Goal: Task Accomplishment & Management: Complete application form

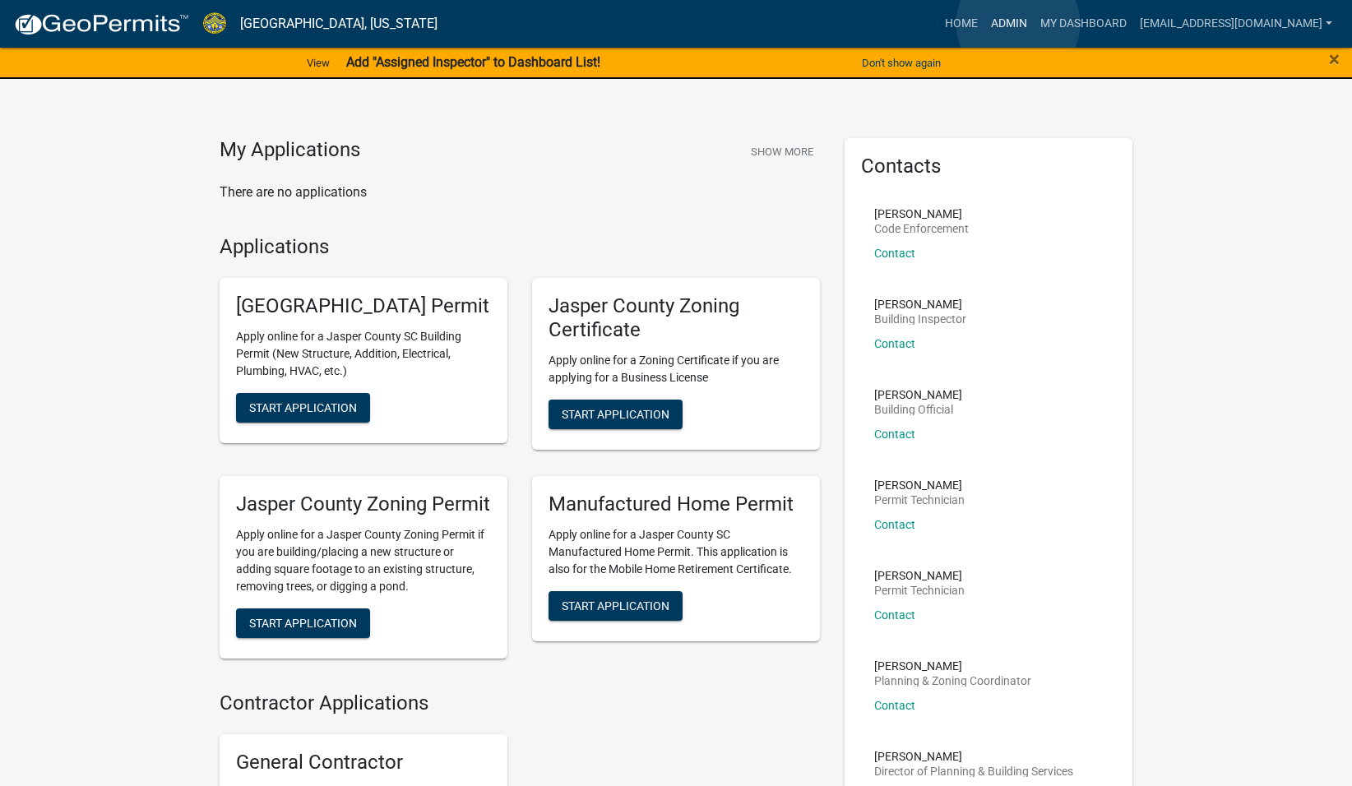
click at [1018, 24] on link "Admin" at bounding box center [1008, 23] width 49 height 31
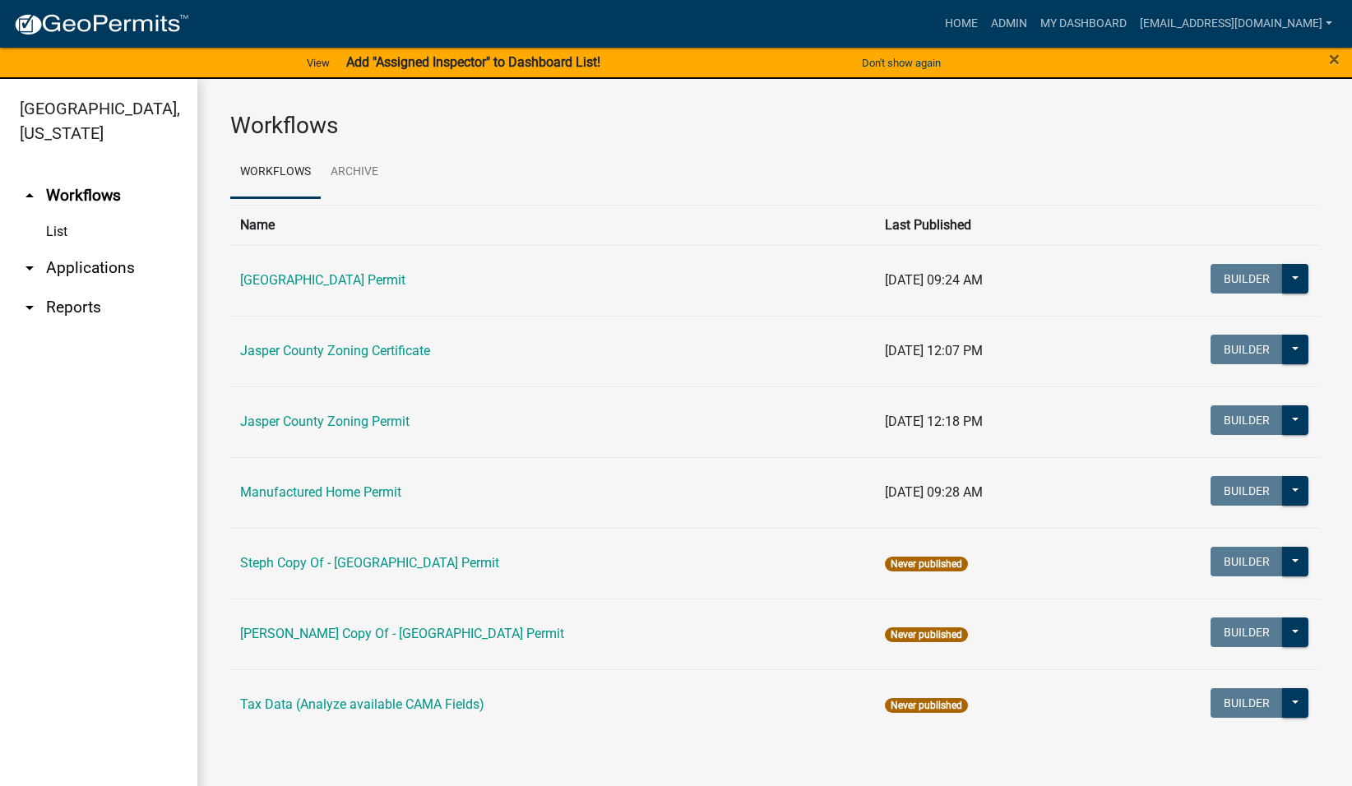
click at [110, 270] on link "arrow_drop_down Applications" at bounding box center [98, 267] width 197 height 39
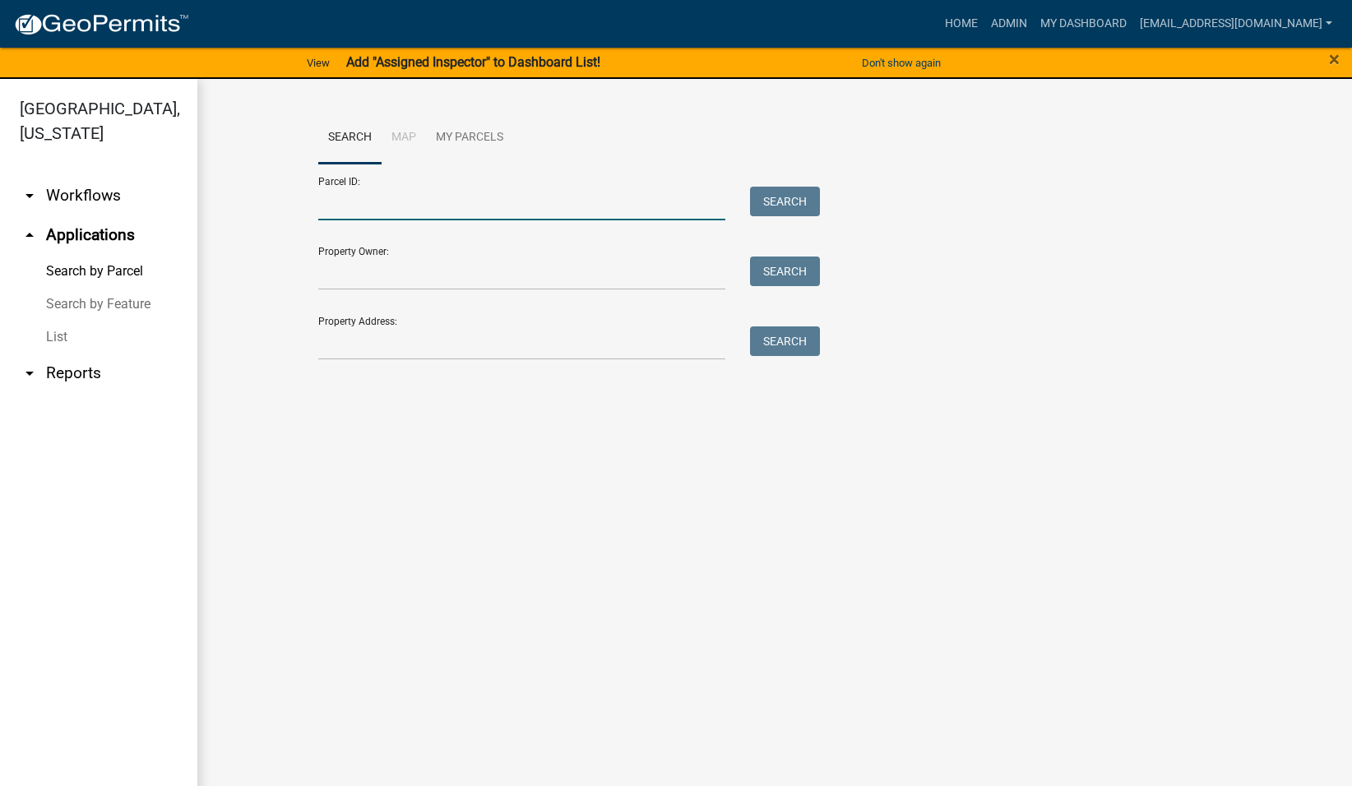
click at [436, 205] on input "Parcel ID:" at bounding box center [521, 204] width 407 height 34
click at [119, 237] on link "arrow_drop_up Applications" at bounding box center [98, 234] width 197 height 39
click at [372, 214] on input "Parcel ID:" at bounding box center [521, 204] width 407 height 34
click at [330, 345] on input "Property Address:" at bounding box center [521, 343] width 407 height 34
click at [368, 269] on input "Property Owner:" at bounding box center [521, 274] width 407 height 34
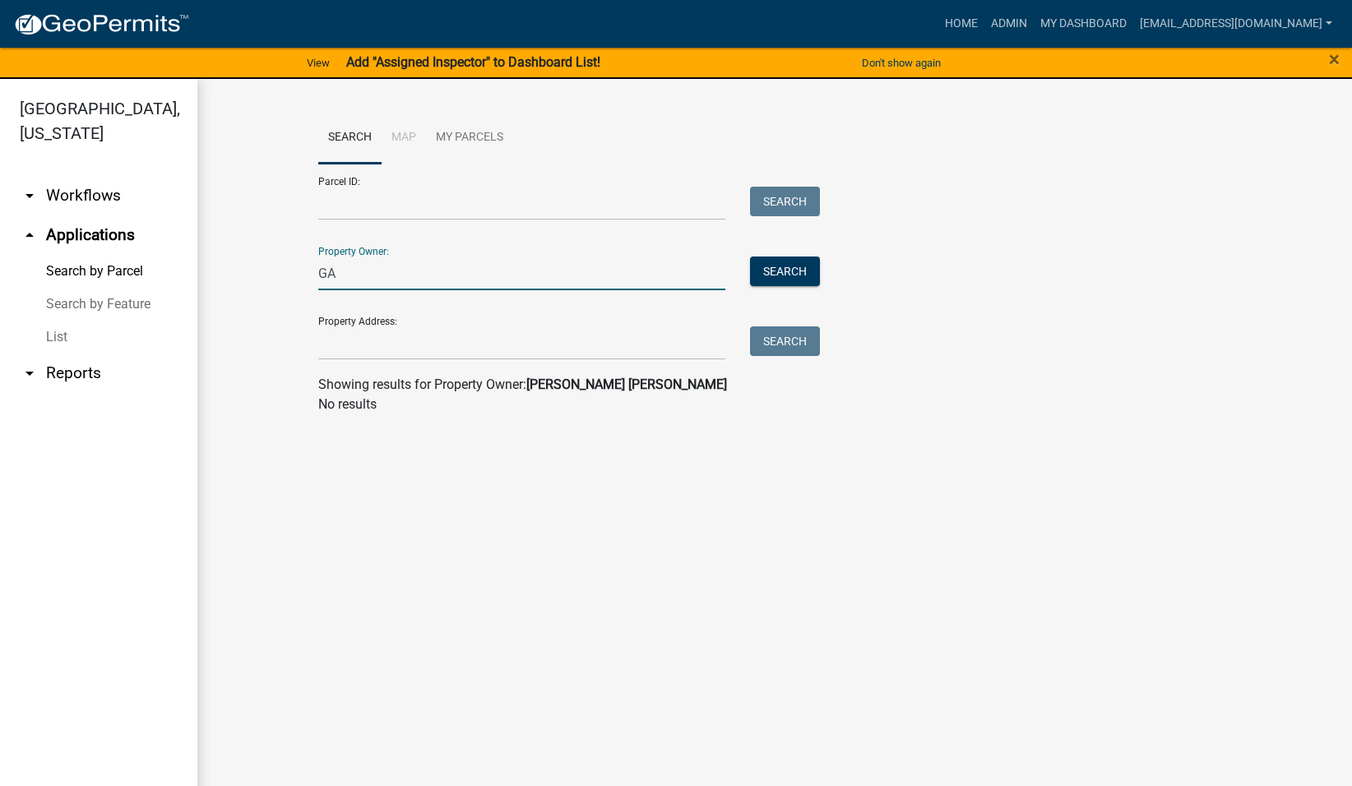
type input "G"
type input "[PERSON_NAME]"
drag, startPoint x: 471, startPoint y: 277, endPoint x: 75, endPoint y: 286, distance: 396.4
click at [75, 286] on div "[GEOGRAPHIC_DATA], [US_STATE] arrow_drop_down Workflows List arrow_drop_up Appl…" at bounding box center [676, 442] width 1352 height 727
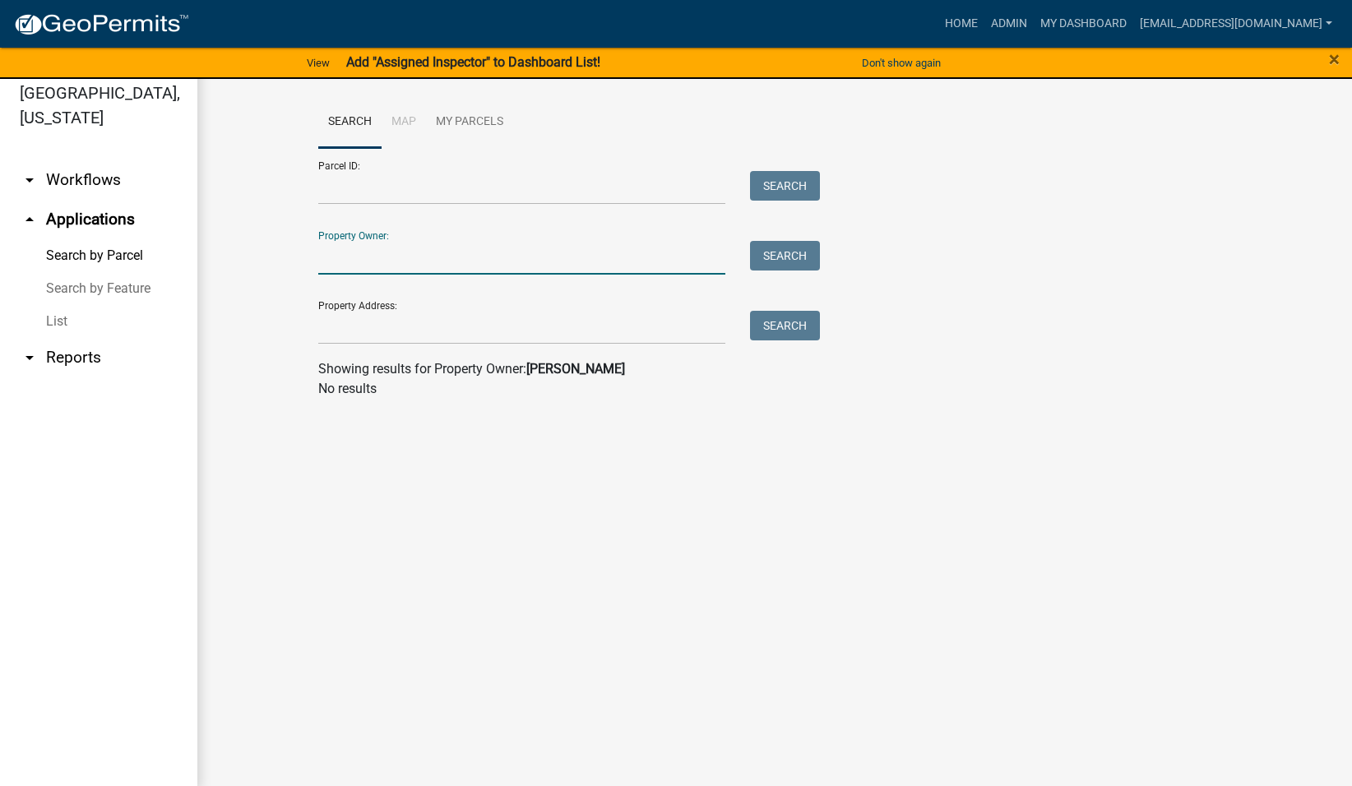
scroll to position [20, 0]
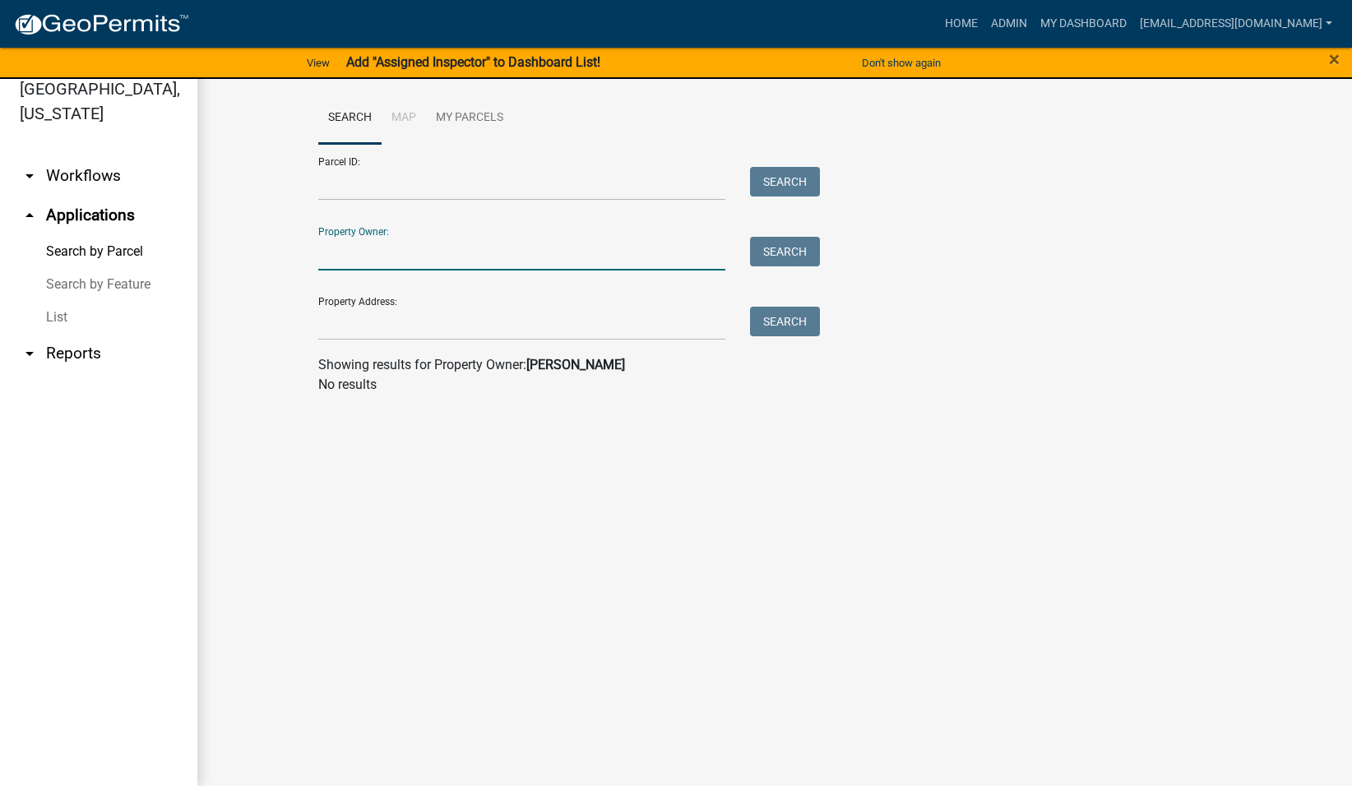
click at [525, 346] on wm-search-parcel-data-activity-input "Search Map My Parcels Parcel ID: Search Property Owner: Search Property Address…" at bounding box center [774, 243] width 913 height 303
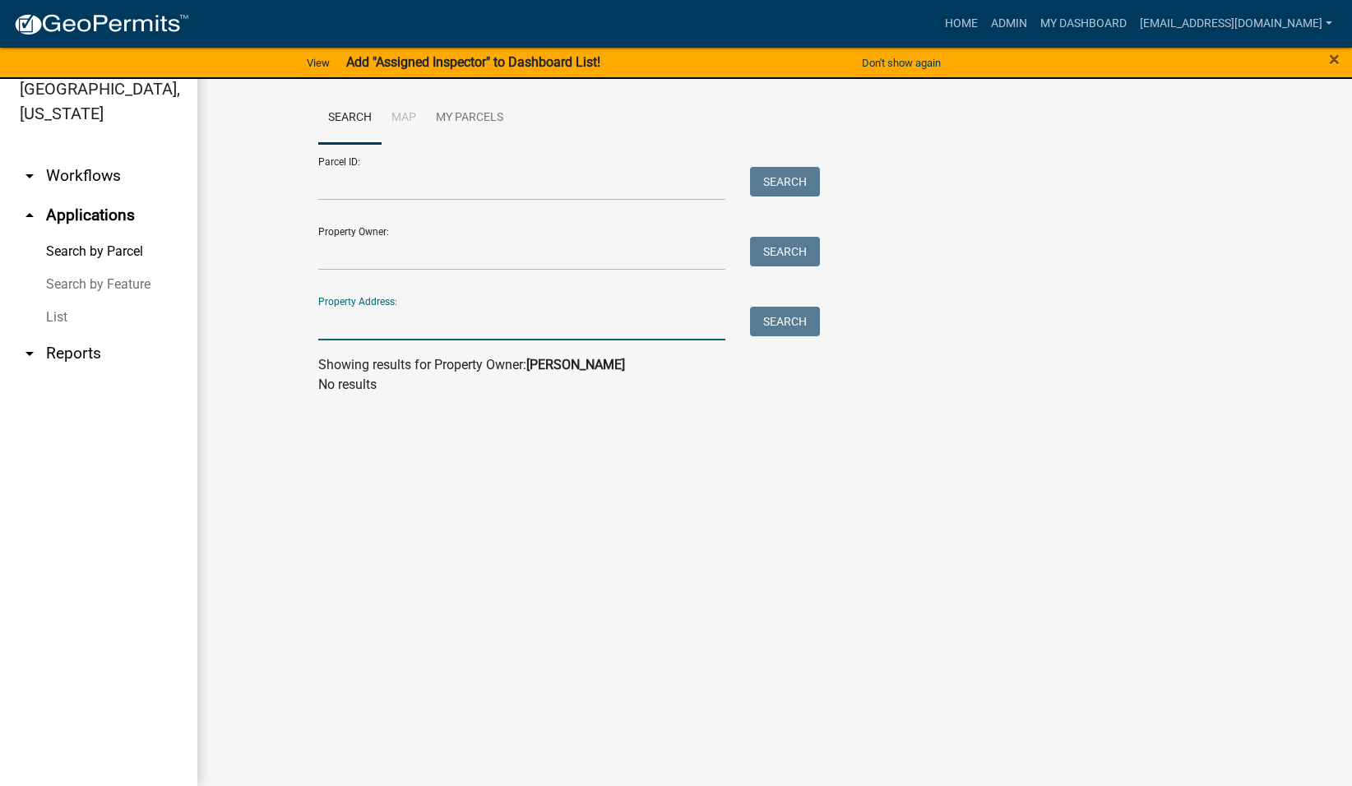
click at [520, 319] on input "Property Address:" at bounding box center [521, 324] width 407 height 34
type input "SARDIS"
click at [799, 326] on button "Search" at bounding box center [785, 322] width 70 height 30
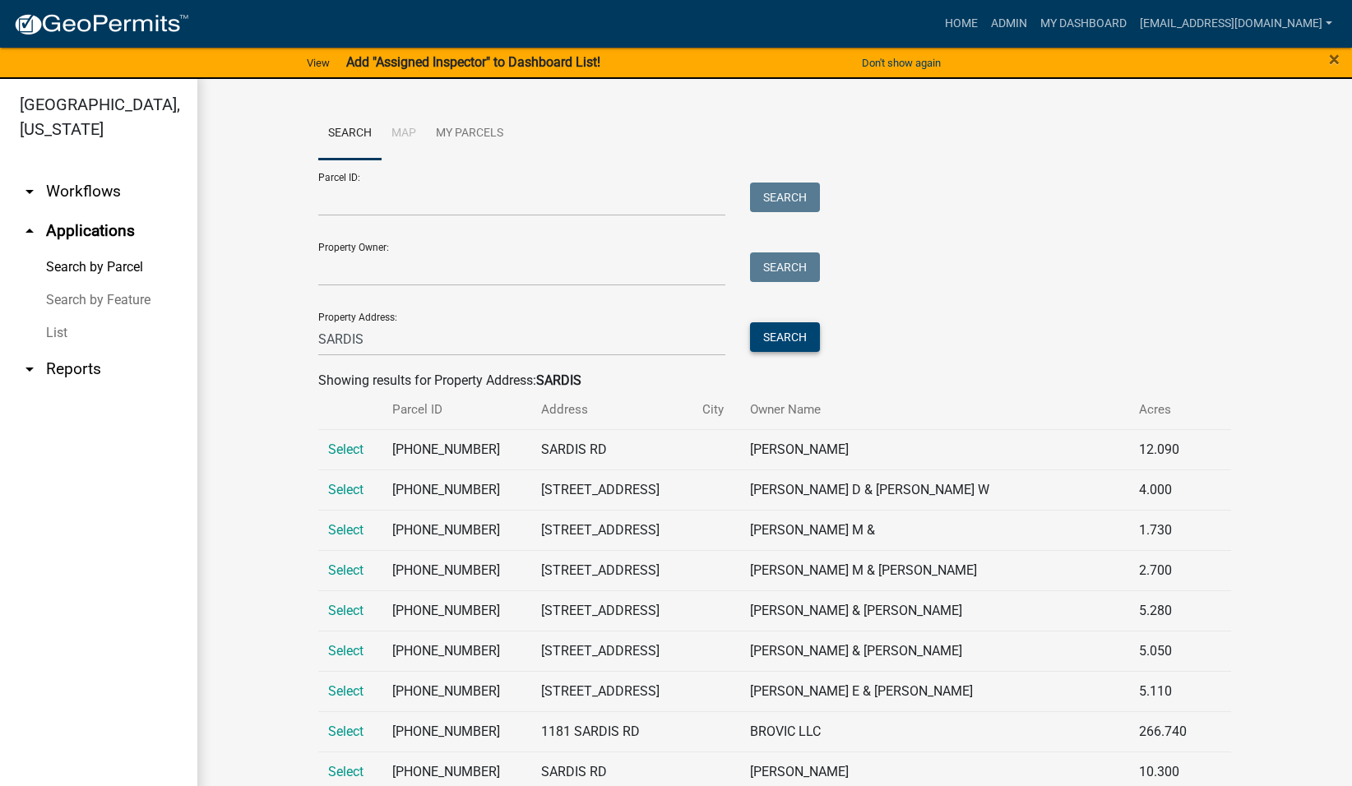
scroll to position [0, 0]
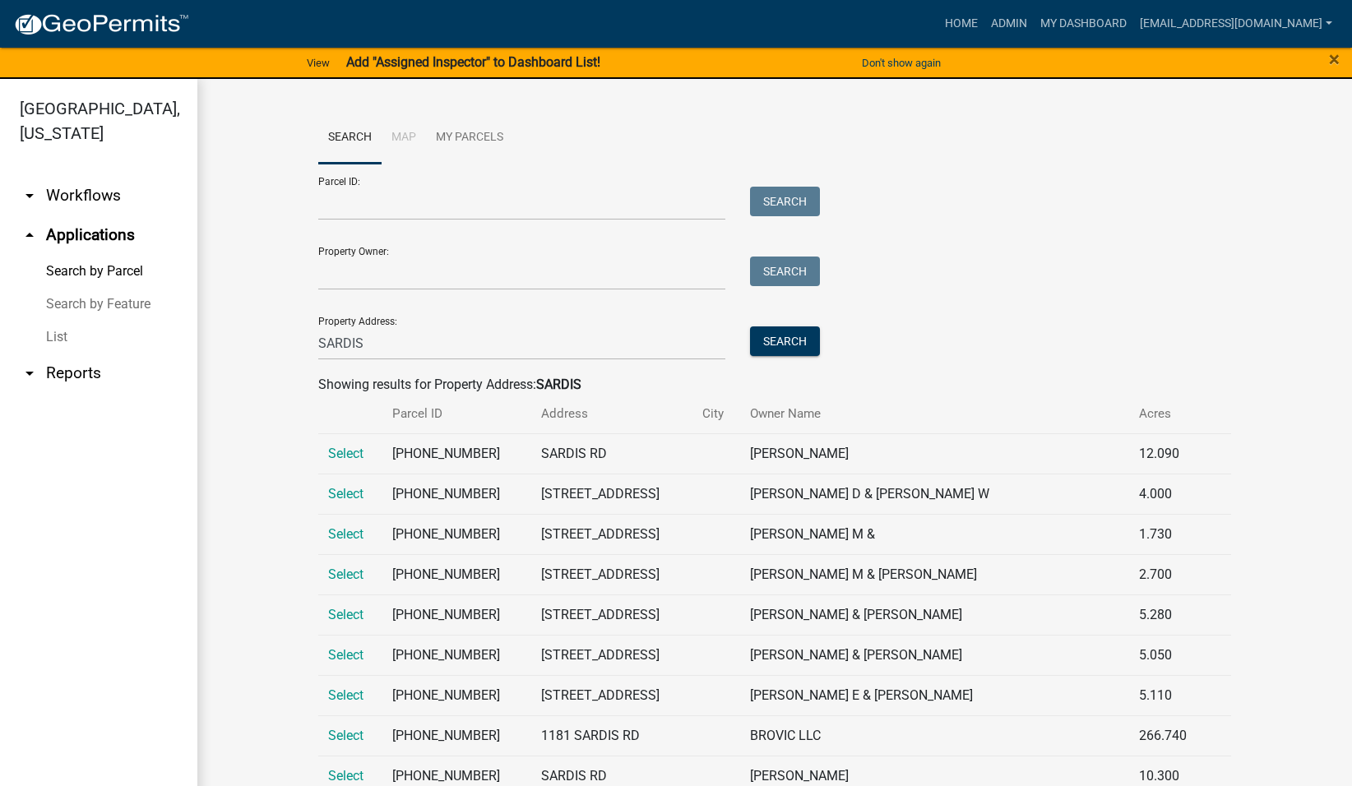
click at [397, 132] on li "Map" at bounding box center [403, 138] width 44 height 53
click at [1079, 19] on link "My Dashboard" at bounding box center [1082, 23] width 99 height 31
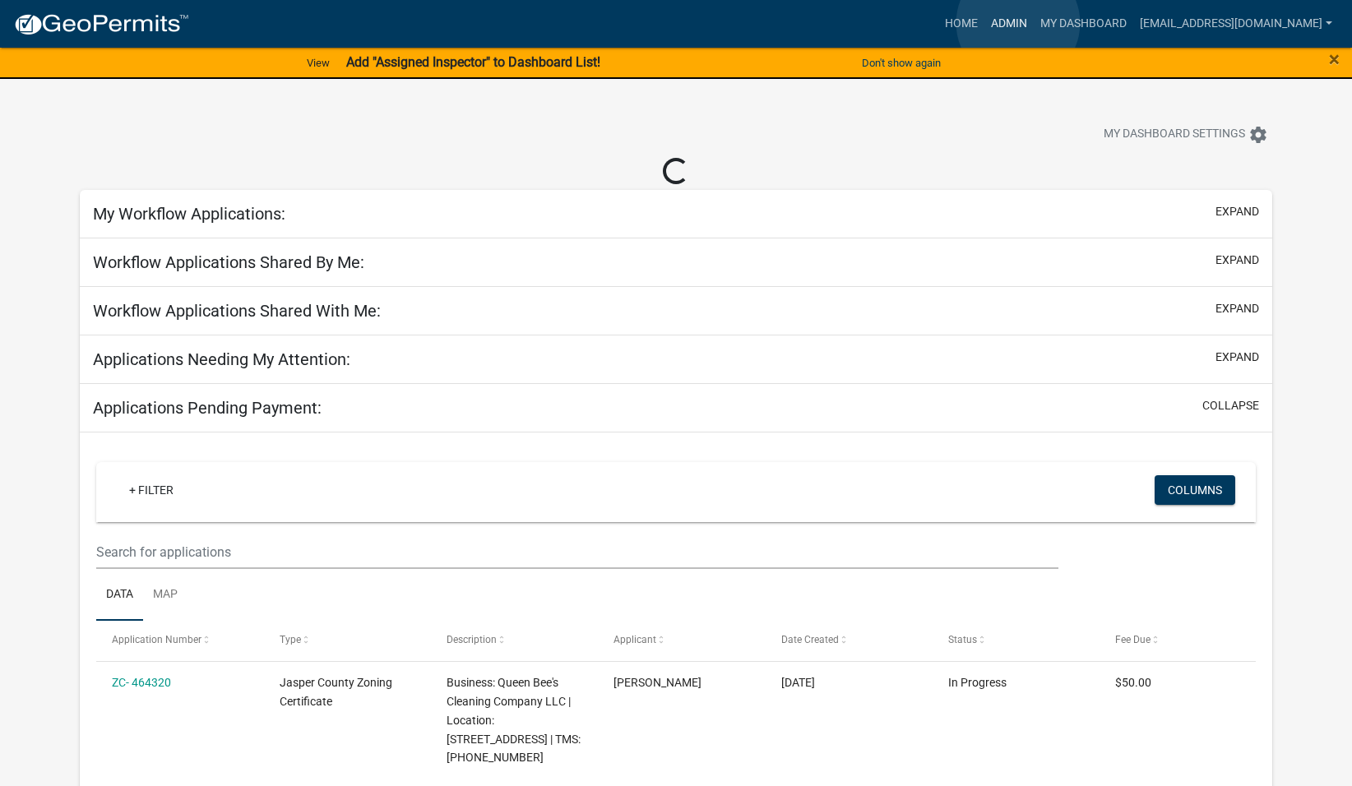
click at [1018, 23] on link "Admin" at bounding box center [1008, 23] width 49 height 31
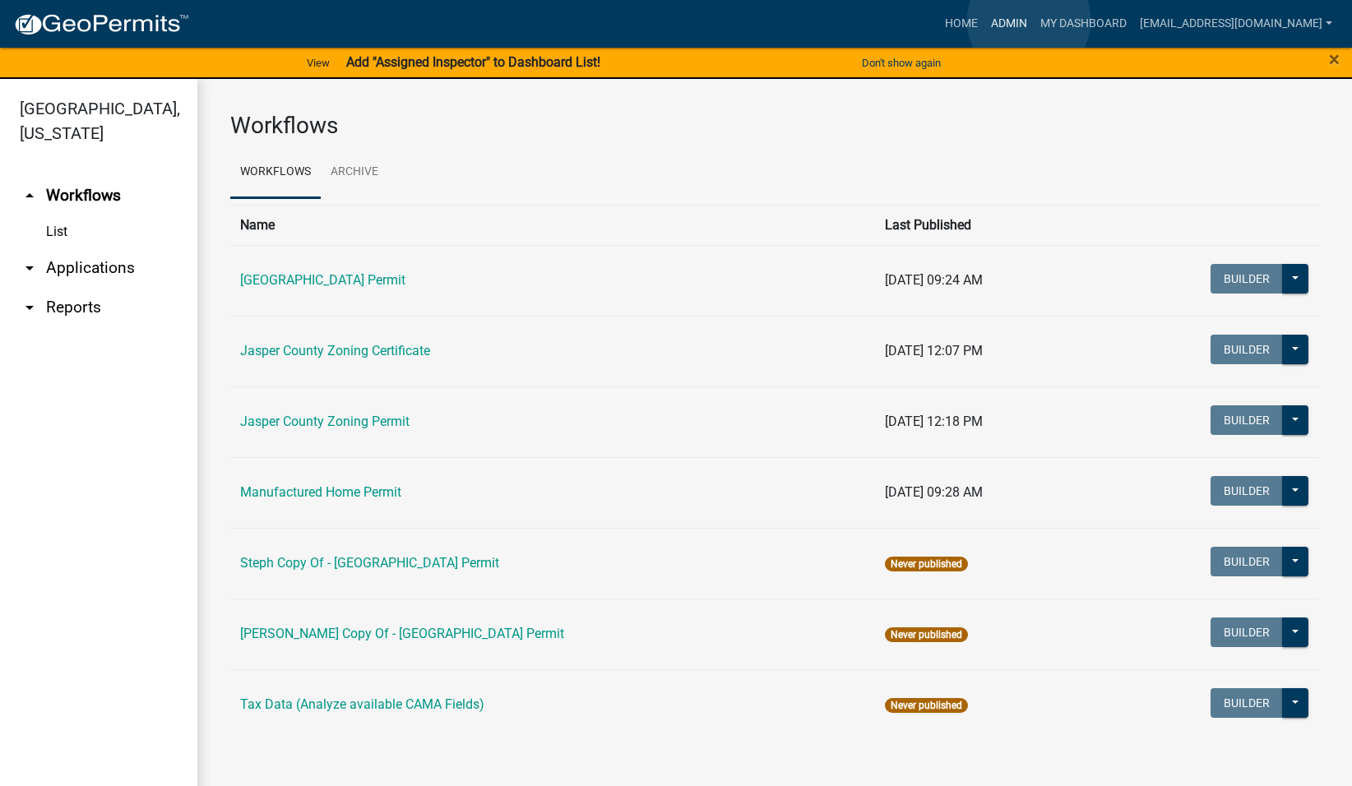
drag, startPoint x: 1029, startPoint y: 21, endPoint x: 1023, endPoint y: 27, distance: 8.7
click at [1028, 21] on link "Admin" at bounding box center [1008, 23] width 49 height 31
click at [1083, 23] on link "My Dashboard" at bounding box center [1082, 23] width 99 height 31
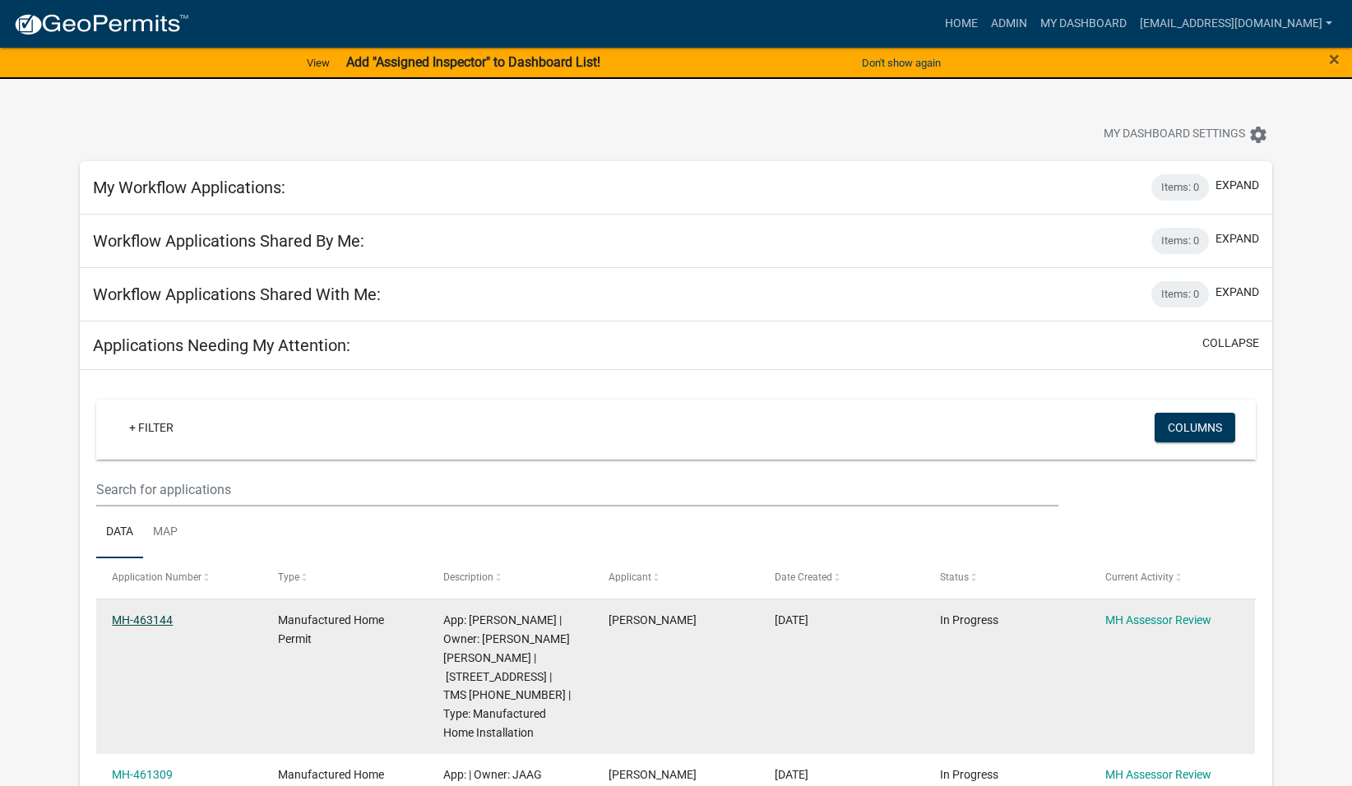
click at [157, 619] on link "MH-463144" at bounding box center [142, 619] width 61 height 13
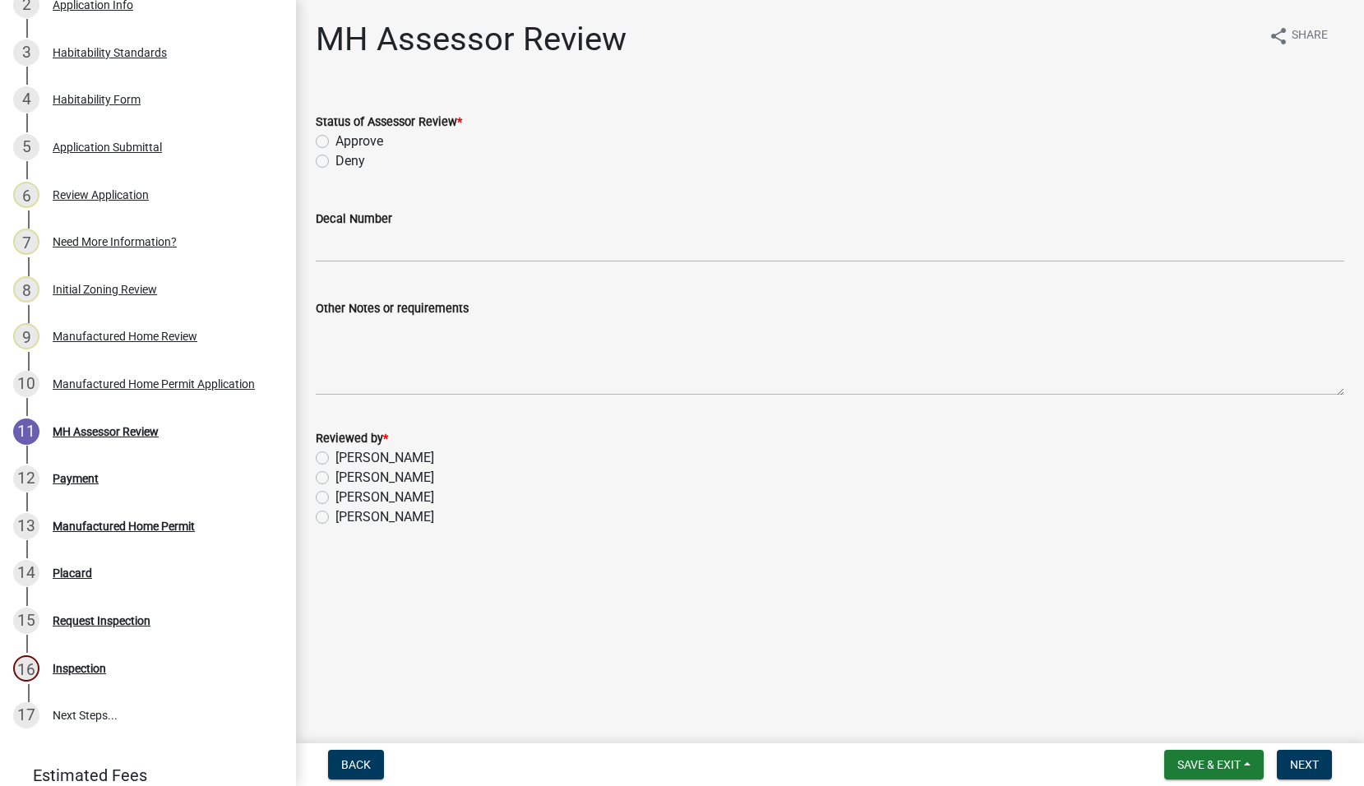
scroll to position [329, 0]
click at [114, 530] on div "Manufactured Home Permit" at bounding box center [124, 525] width 142 height 12
click at [96, 530] on div "Manufactured Home Permit" at bounding box center [124, 525] width 142 height 12
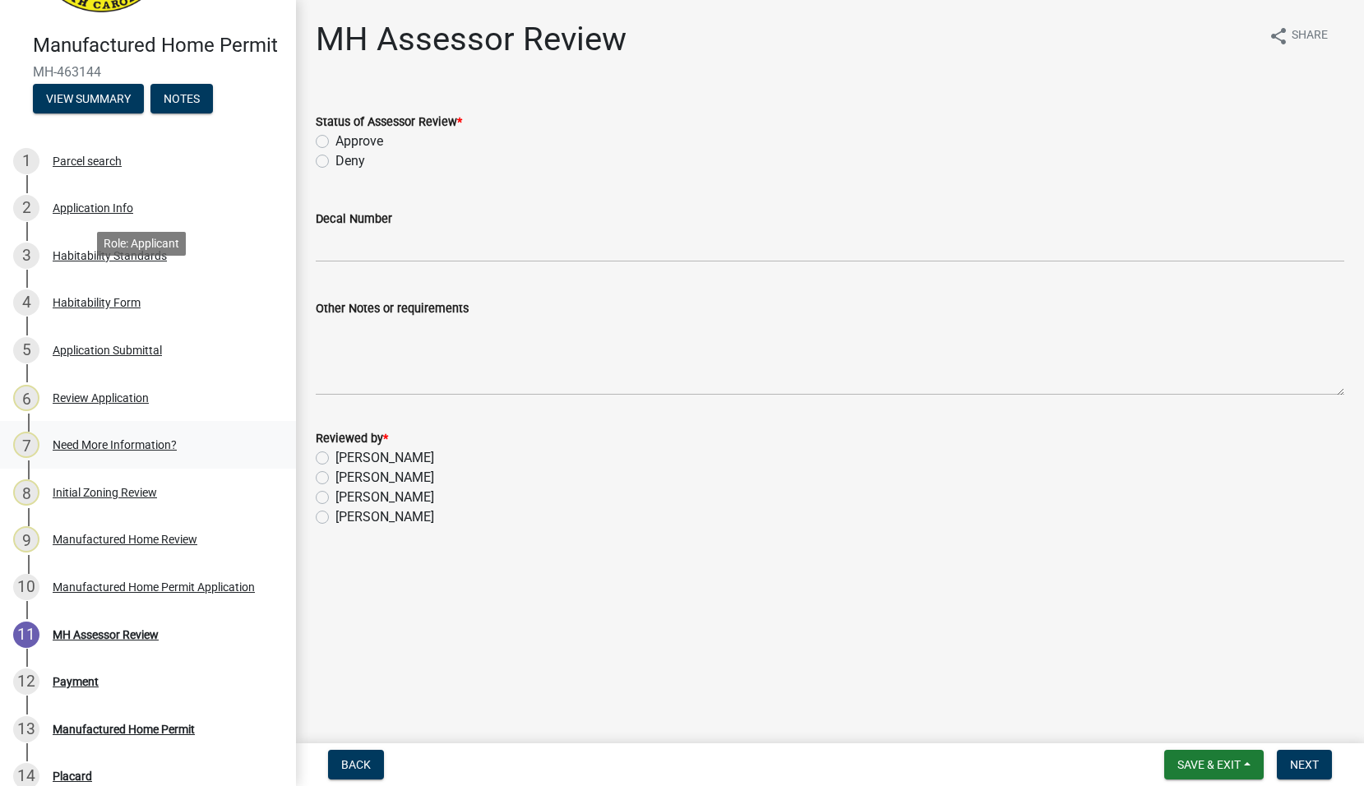
scroll to position [0, 0]
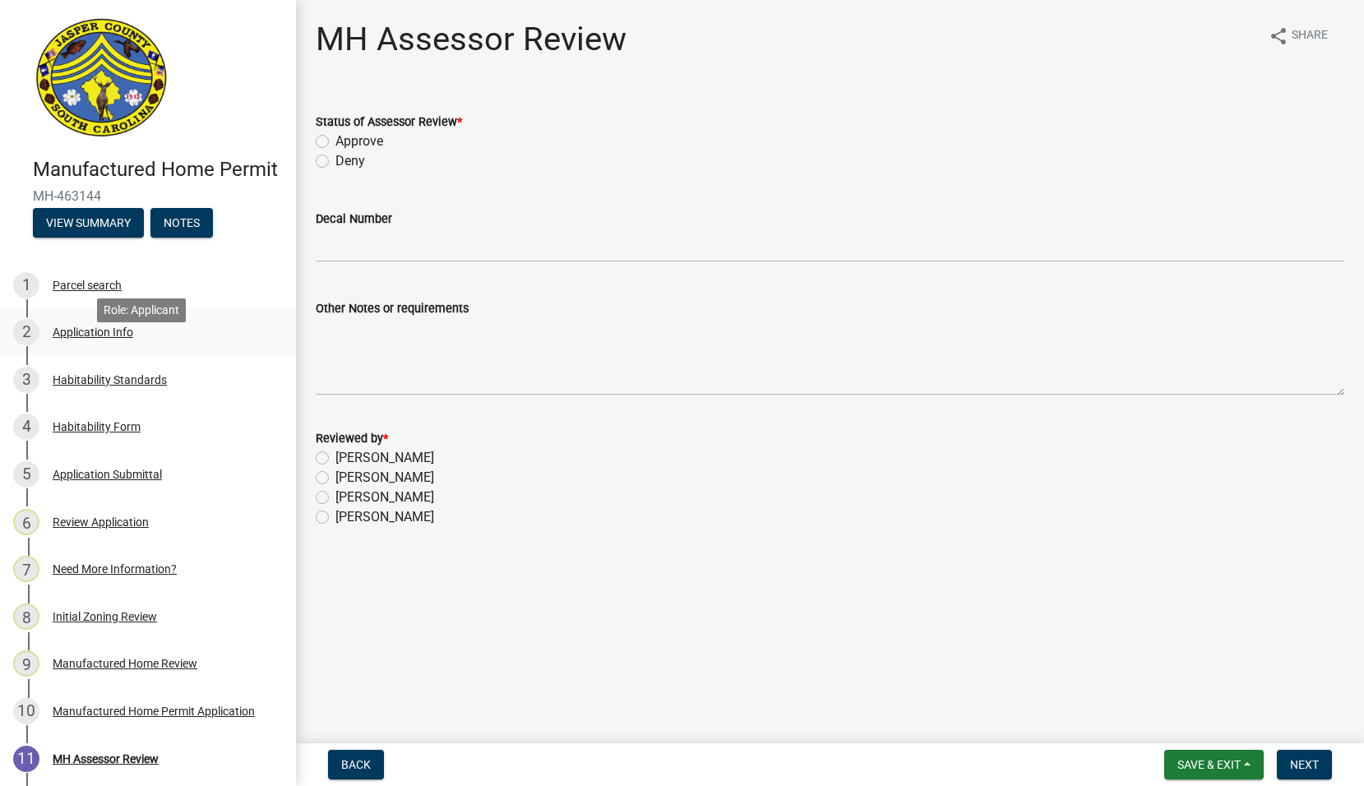
click at [86, 338] on div "Application Info" at bounding box center [93, 332] width 81 height 12
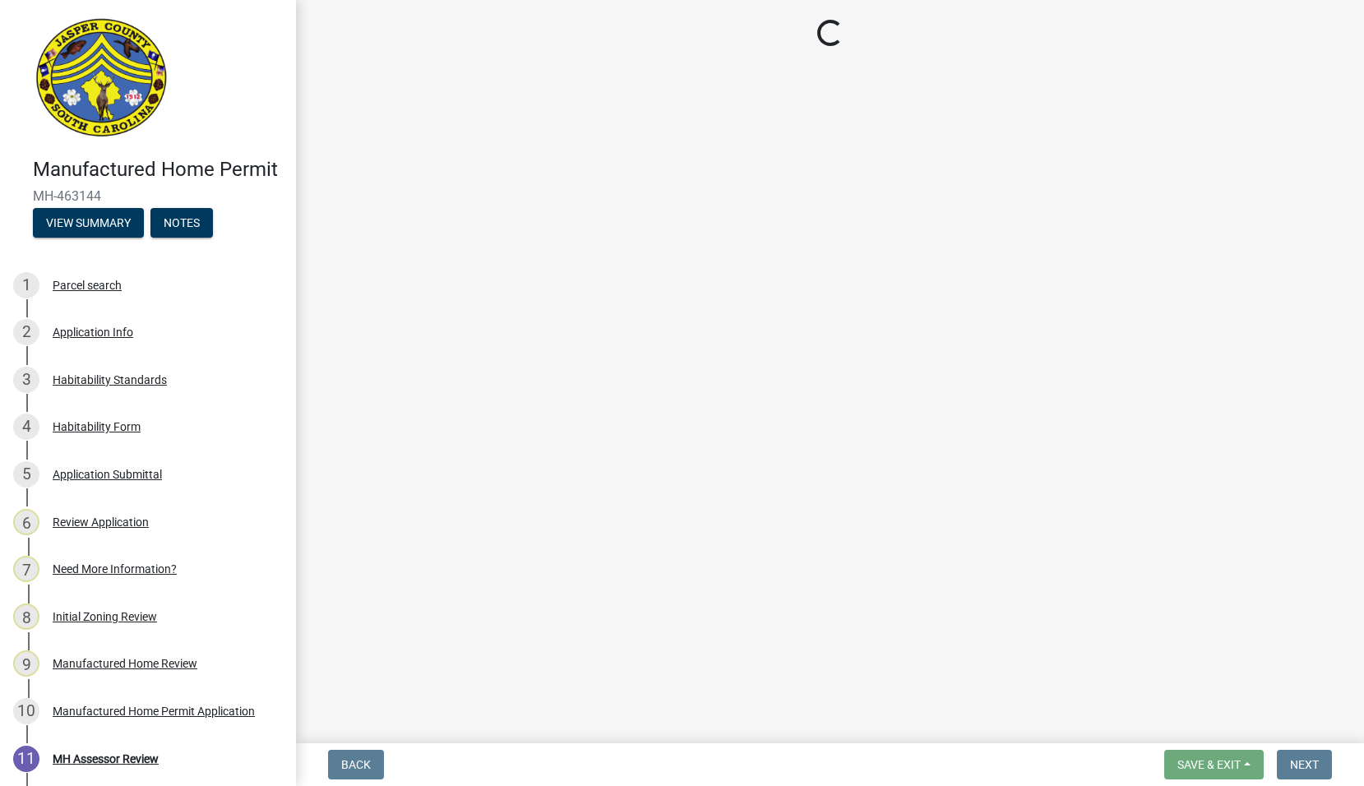
select select "00748aa1-56c2-4786-b7ff-9b3cb1d8d455"
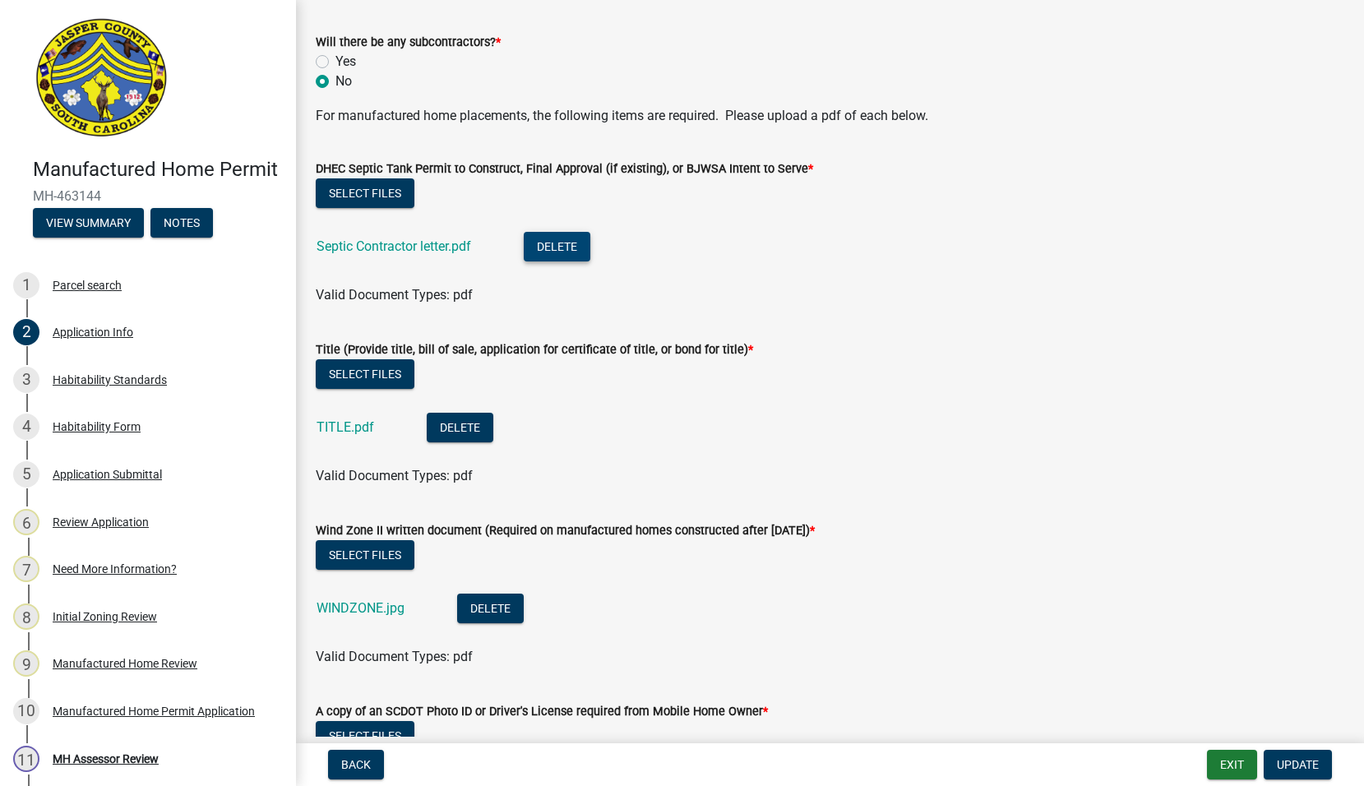
scroll to position [4522, 0]
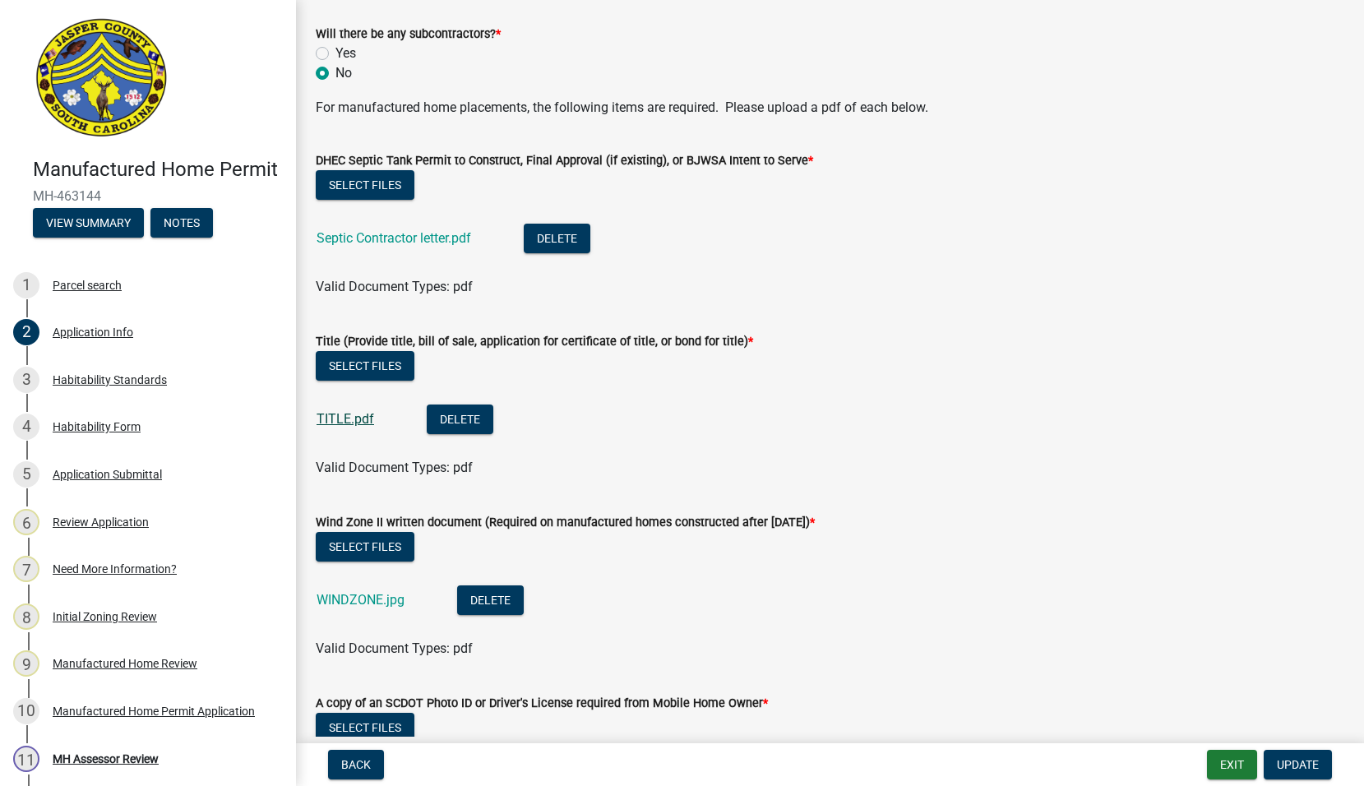
click at [344, 418] on link "TITLE.pdf" at bounding box center [346, 419] width 58 height 16
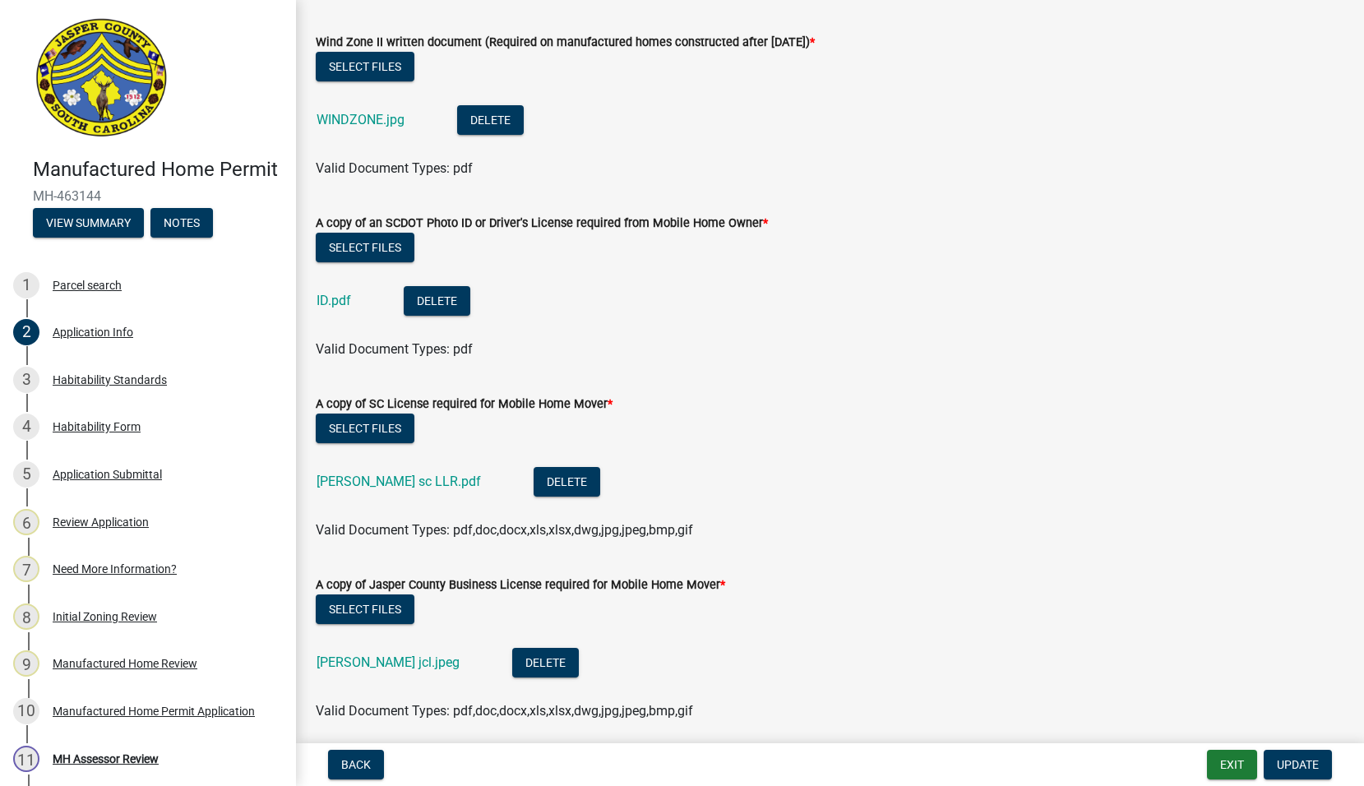
scroll to position [5015, 0]
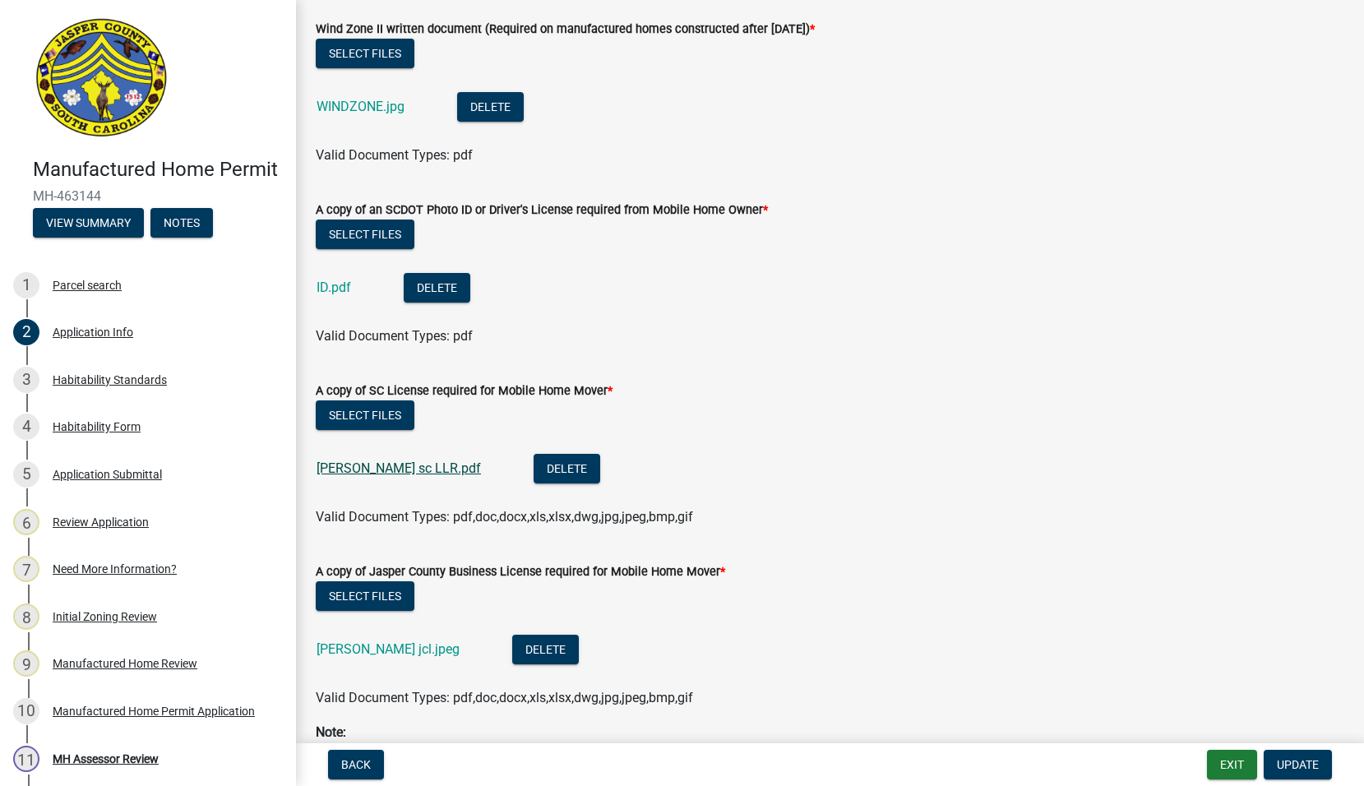
click at [361, 469] on link "[PERSON_NAME] sc LLR.pdf" at bounding box center [399, 468] width 164 height 16
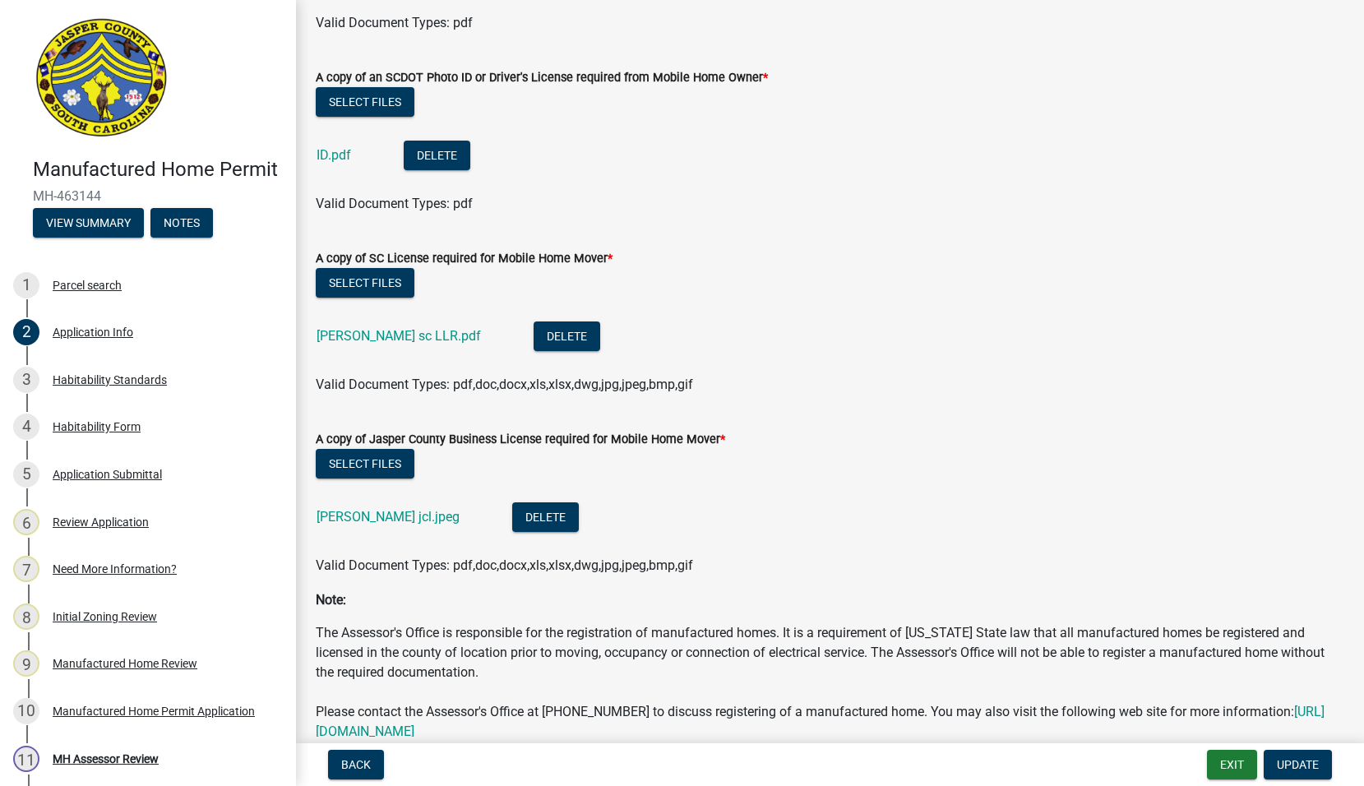
scroll to position [5180, 0]
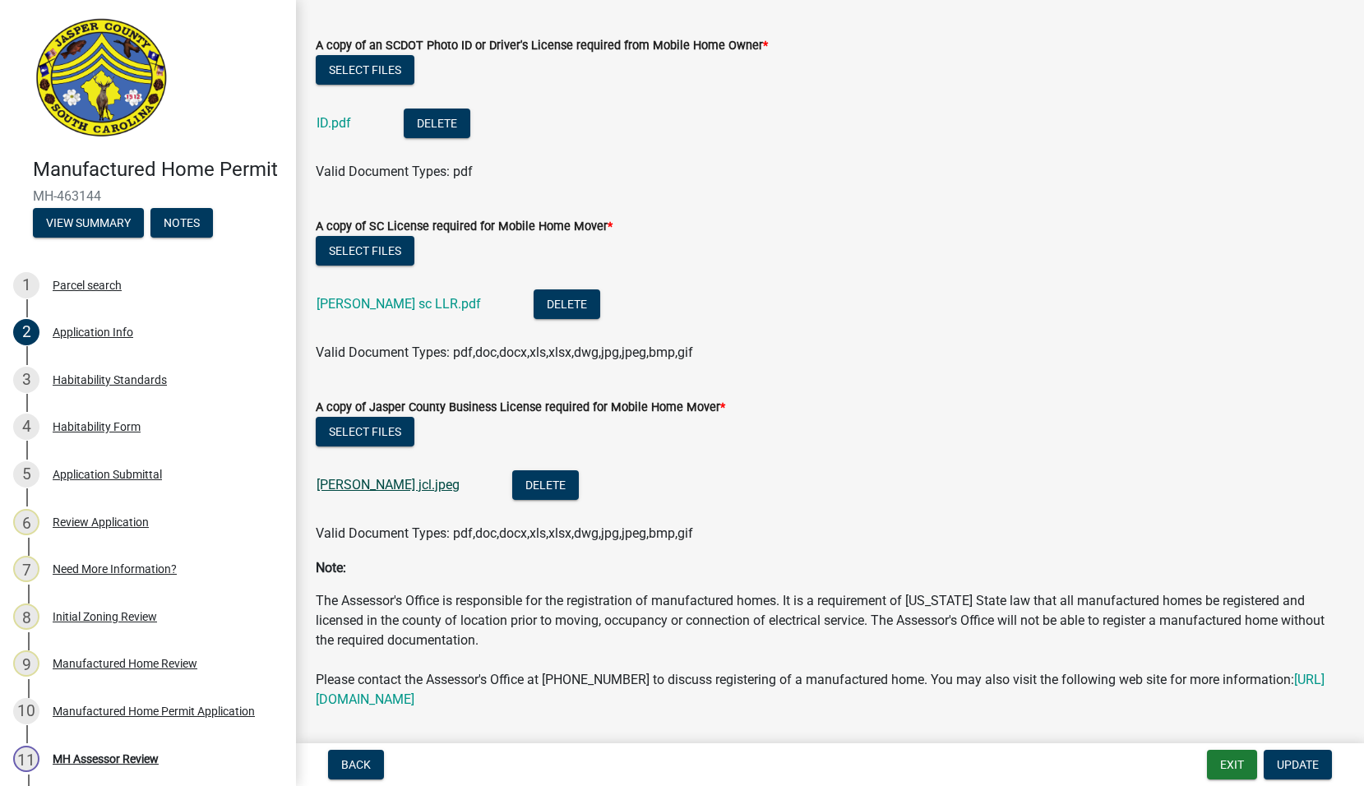
click at [372, 481] on link "[PERSON_NAME] jcl.jpeg" at bounding box center [388, 485] width 143 height 16
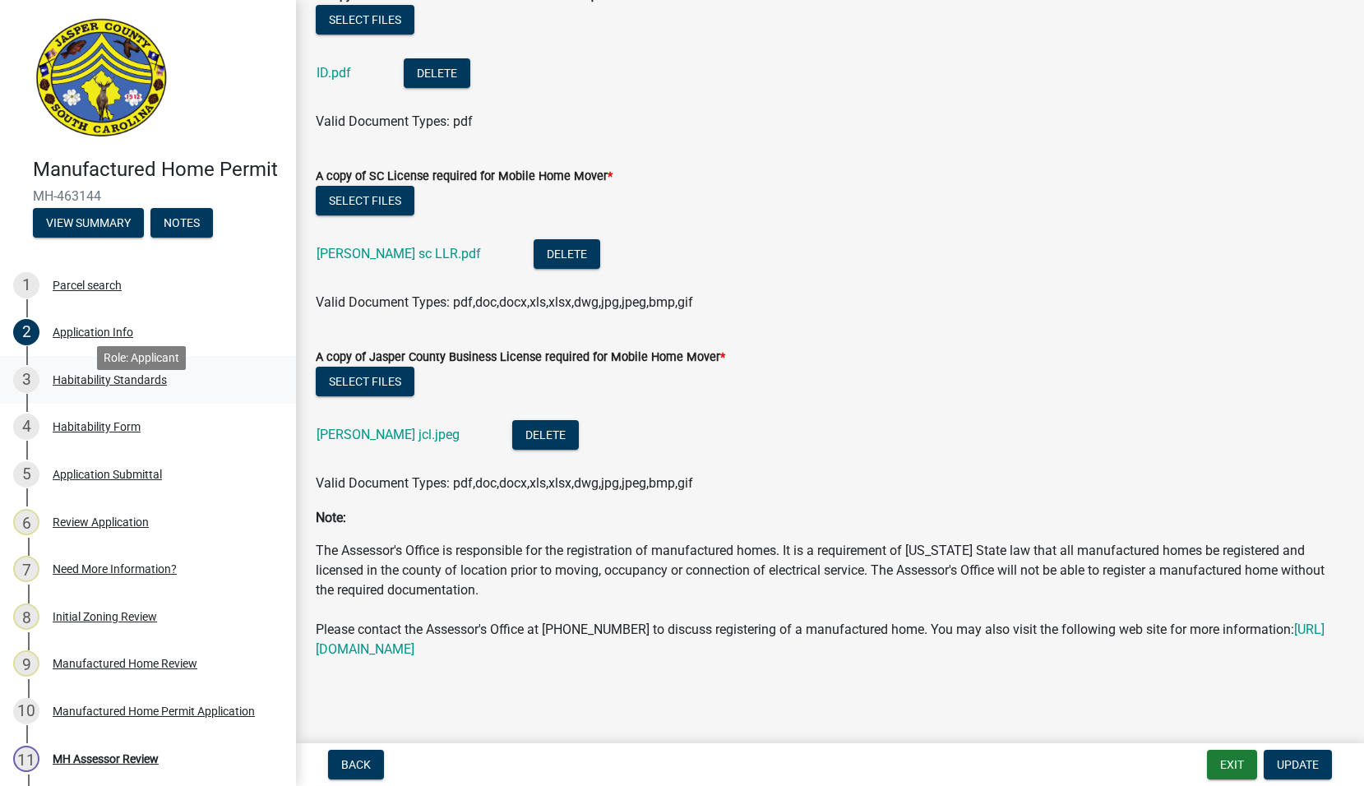
click at [83, 386] on div "Habitability Standards" at bounding box center [110, 380] width 114 height 12
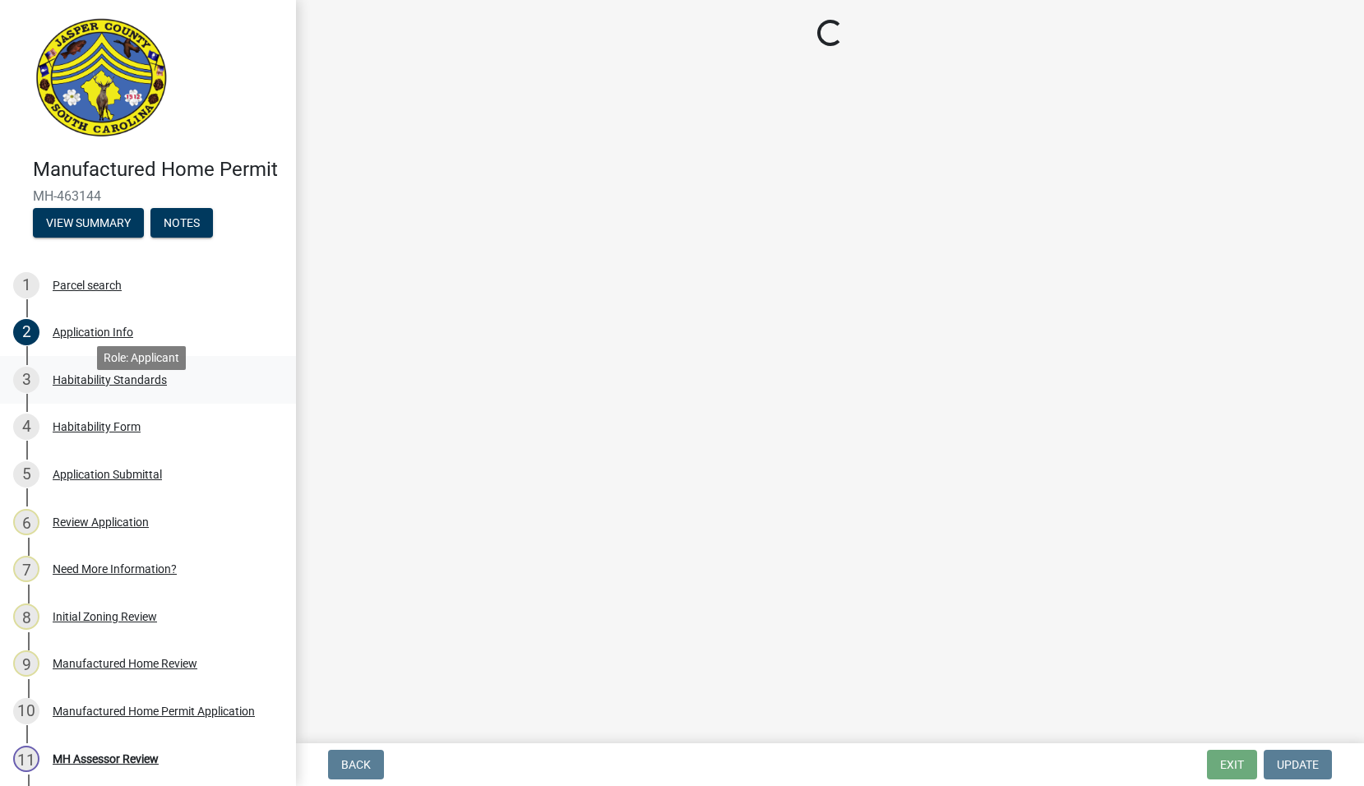
scroll to position [0, 0]
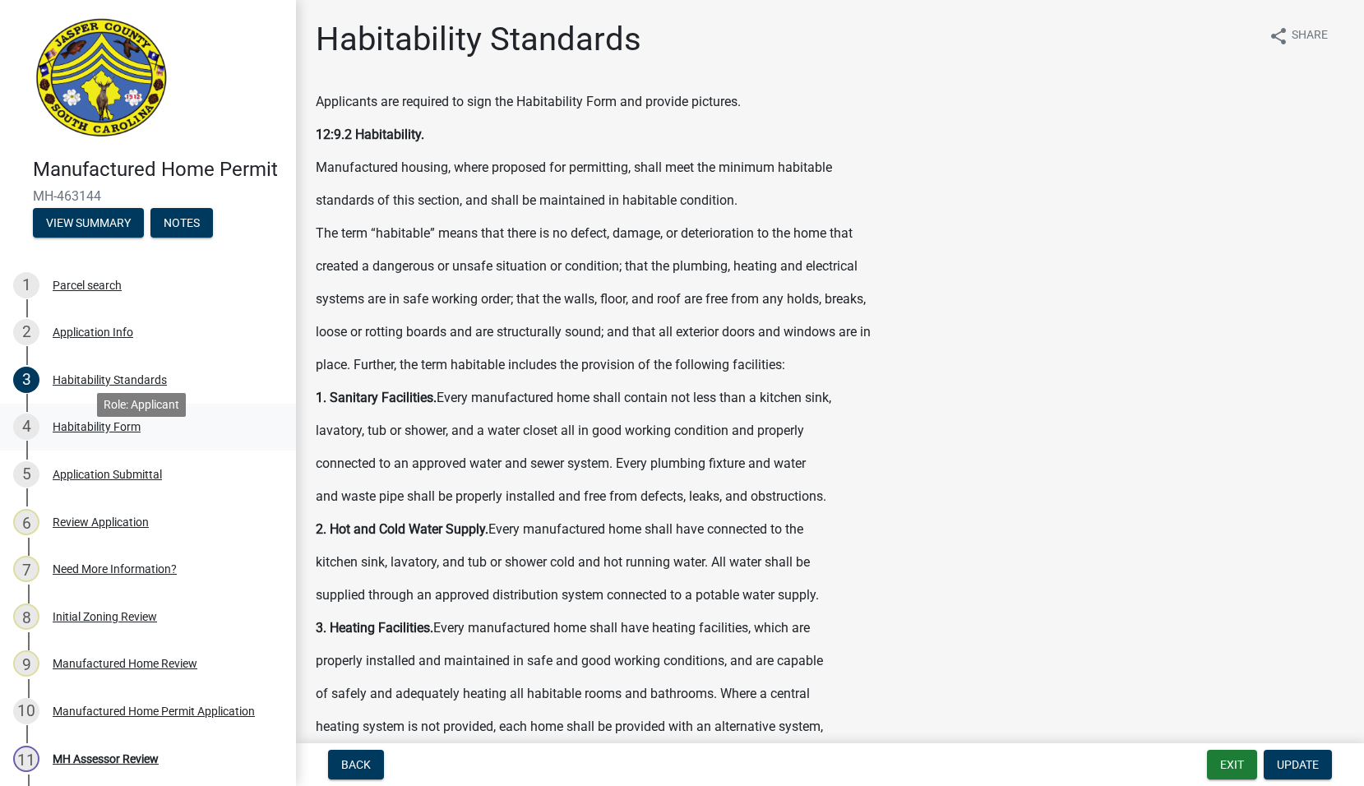
click at [97, 440] on div "4 Habitability Form" at bounding box center [141, 427] width 257 height 26
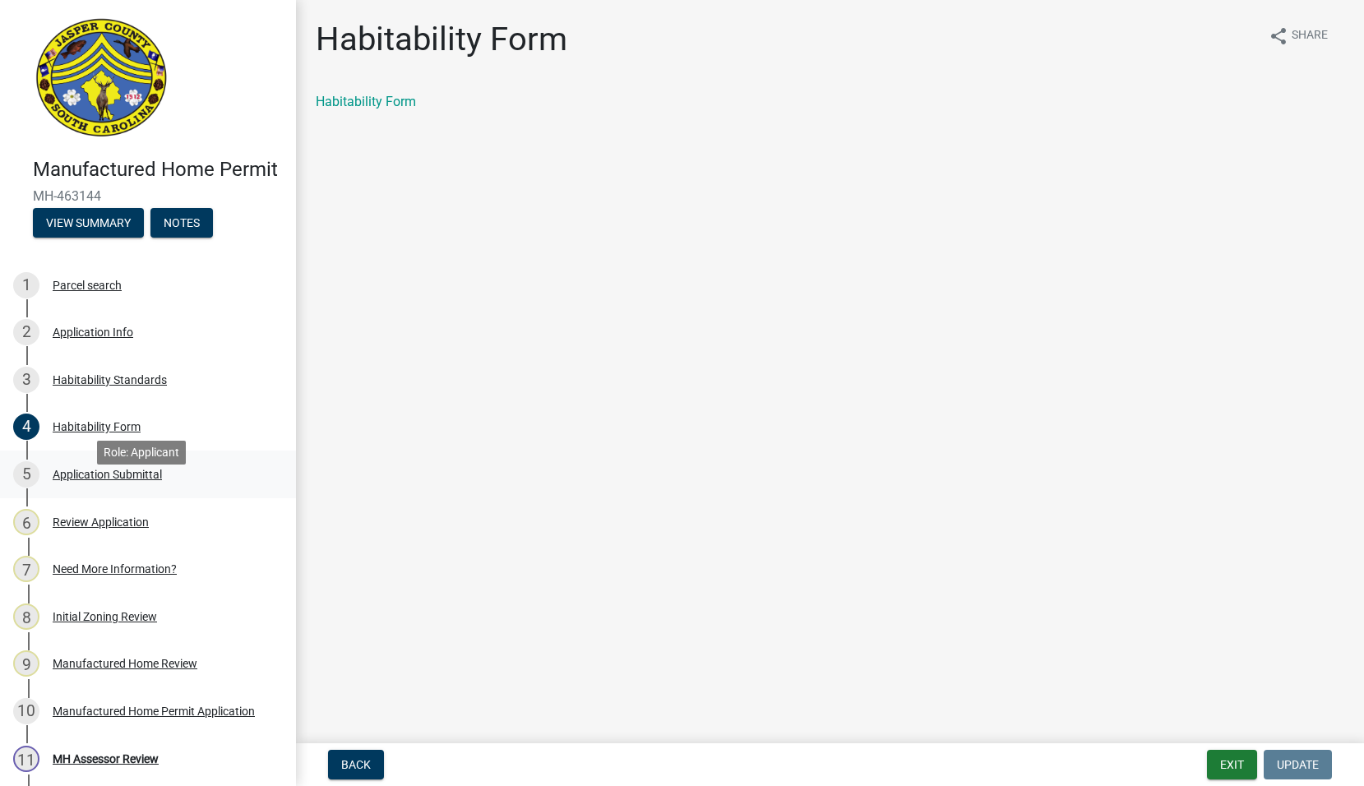
click at [85, 480] on div "Application Submittal" at bounding box center [107, 475] width 109 height 12
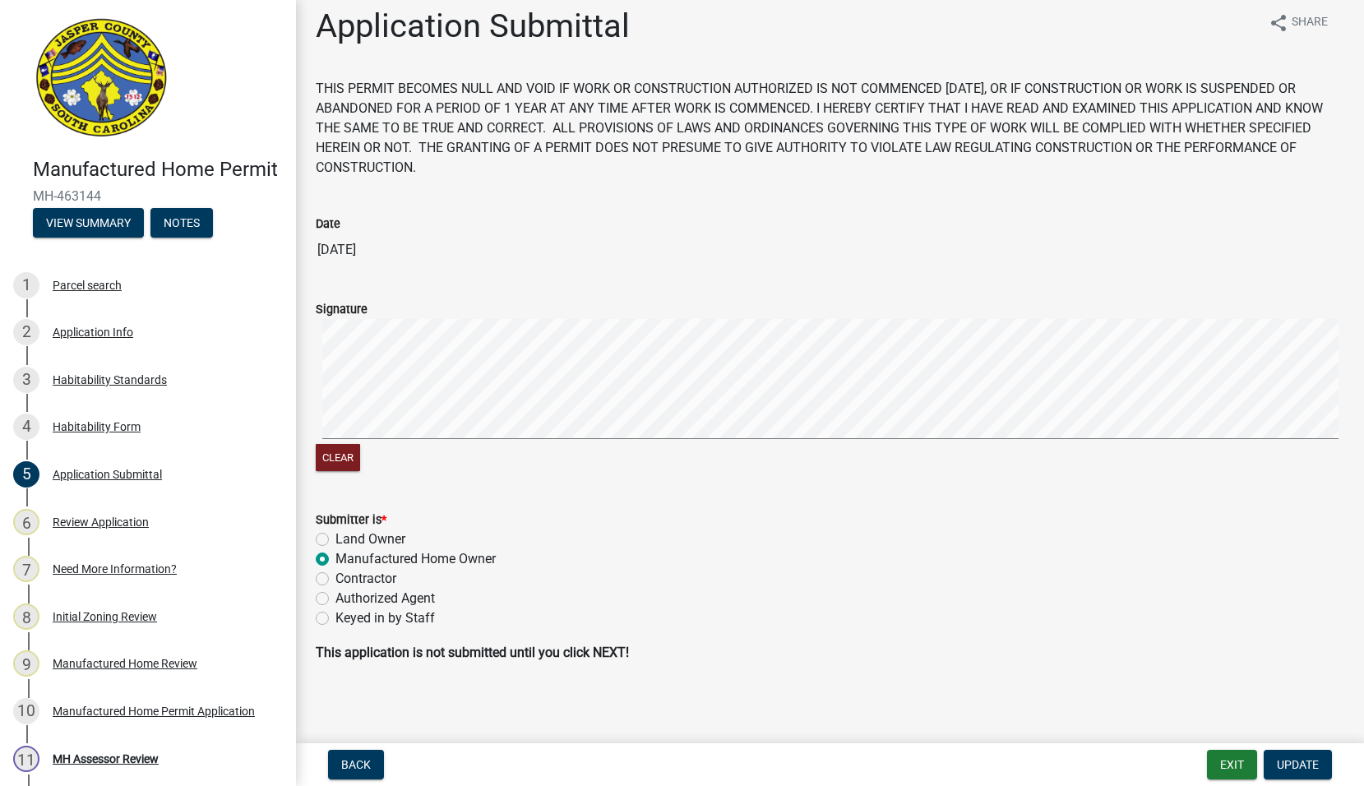
scroll to position [16, 0]
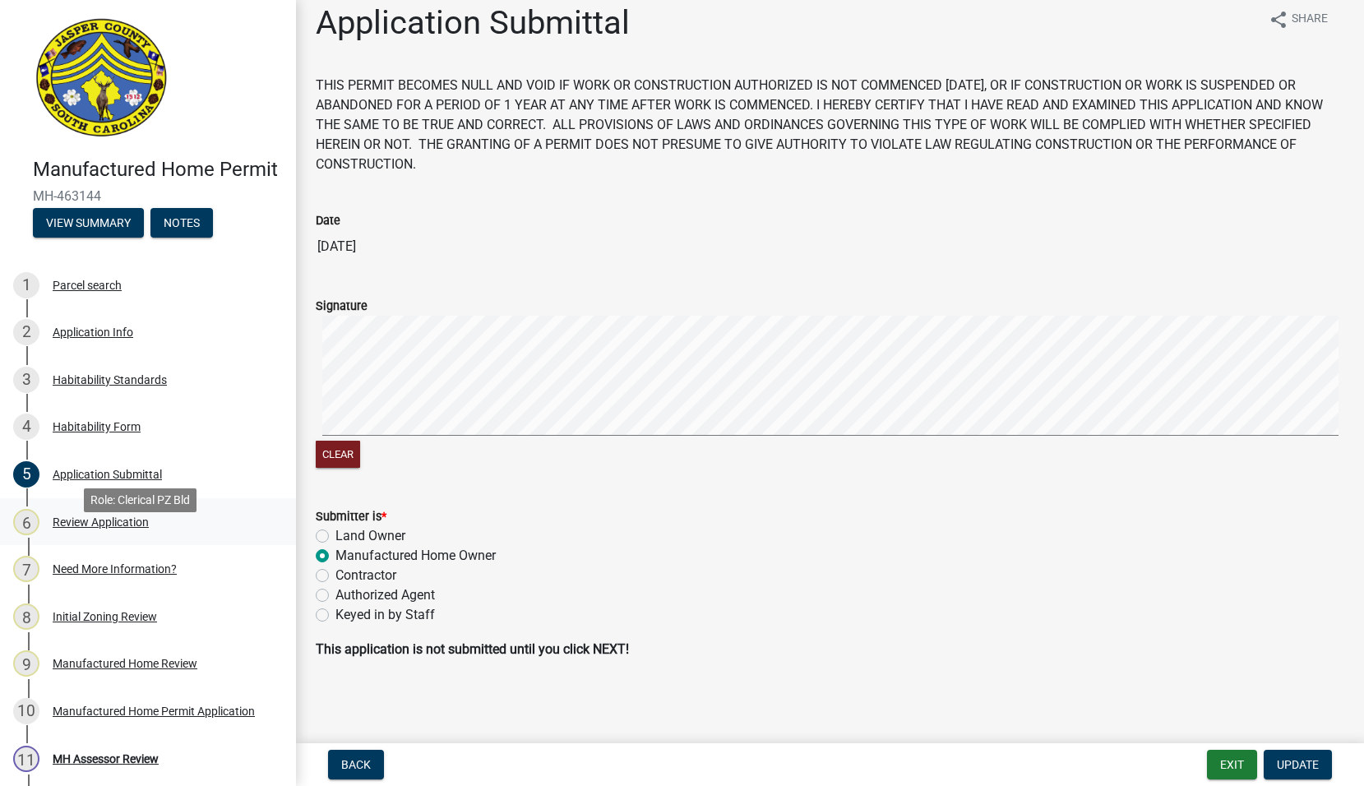
click at [112, 528] on div "Review Application" at bounding box center [101, 522] width 96 height 12
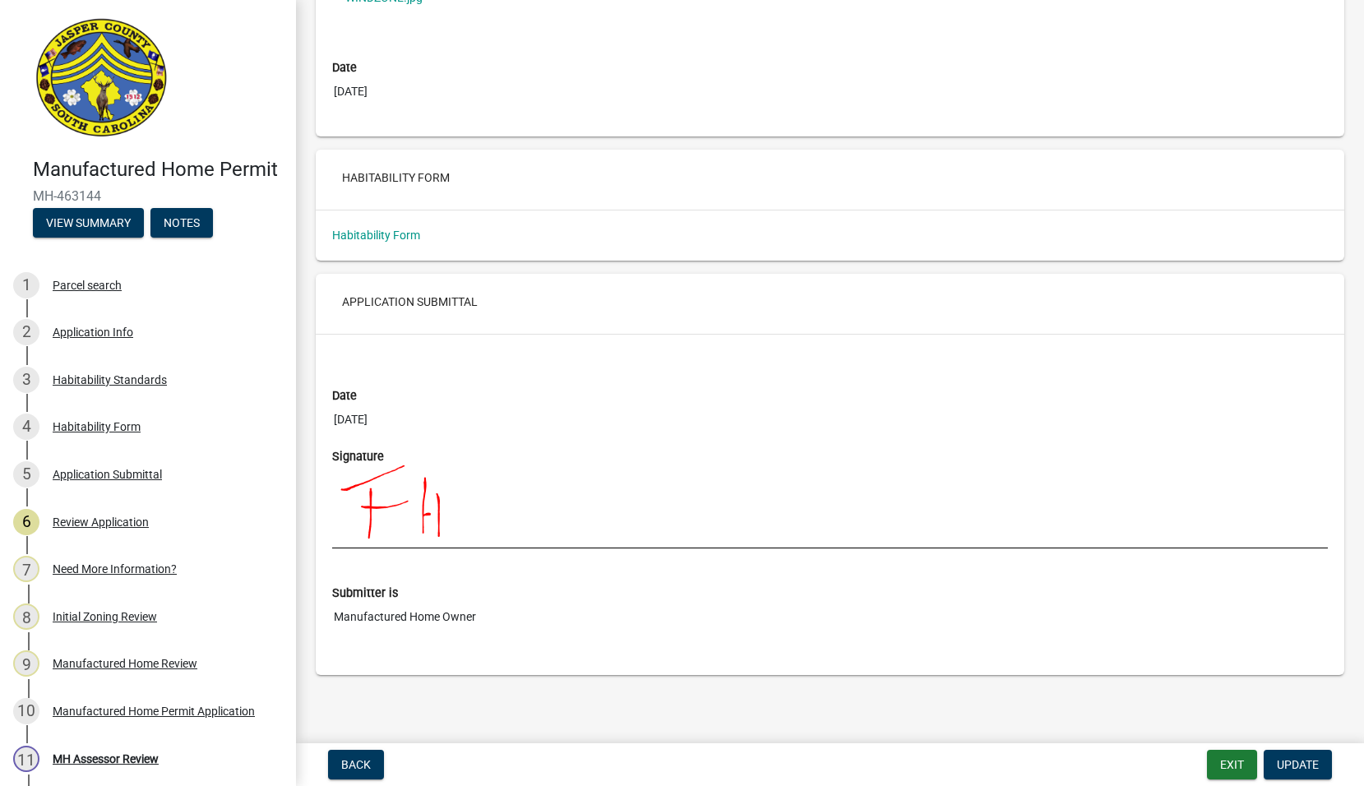
scroll to position [5945, 0]
click at [76, 575] on div "Need More Information?" at bounding box center [115, 569] width 124 height 12
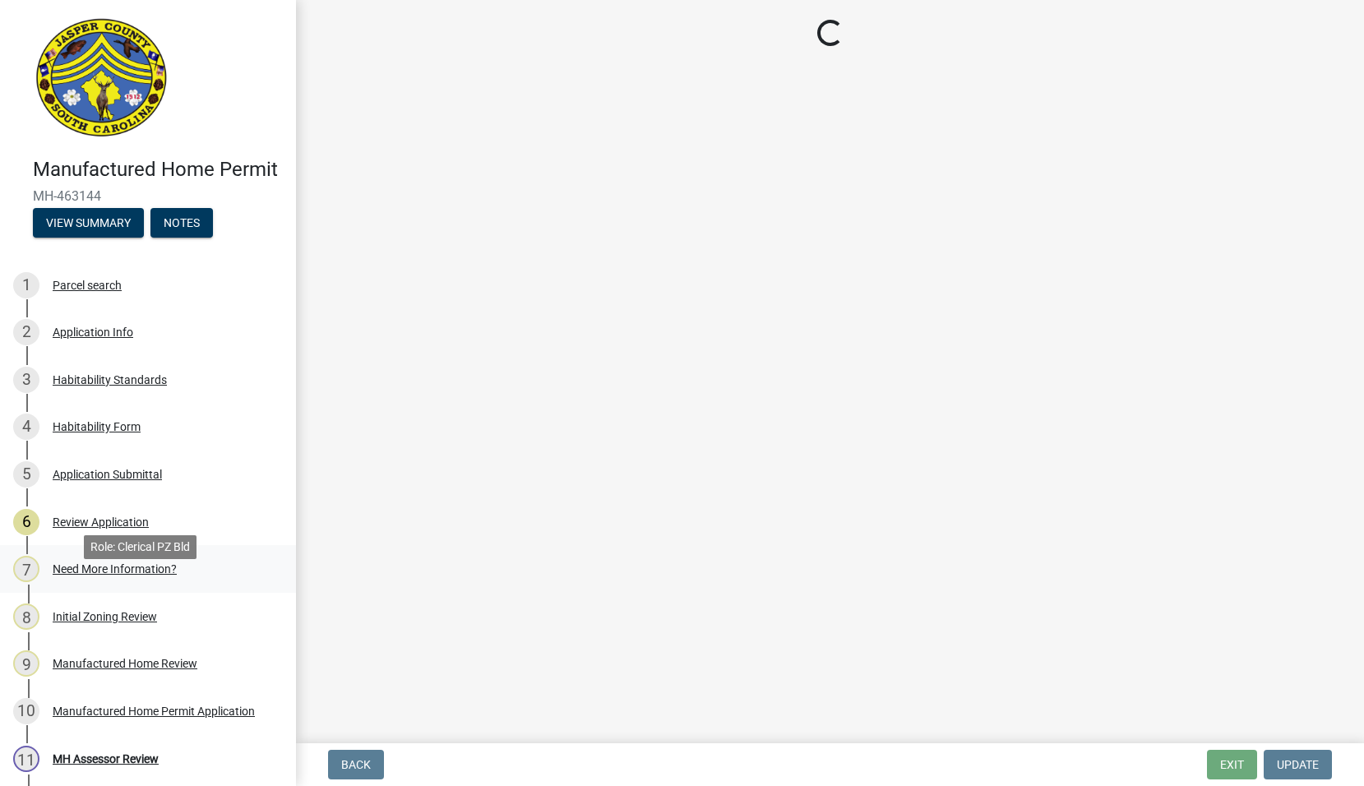
scroll to position [0, 0]
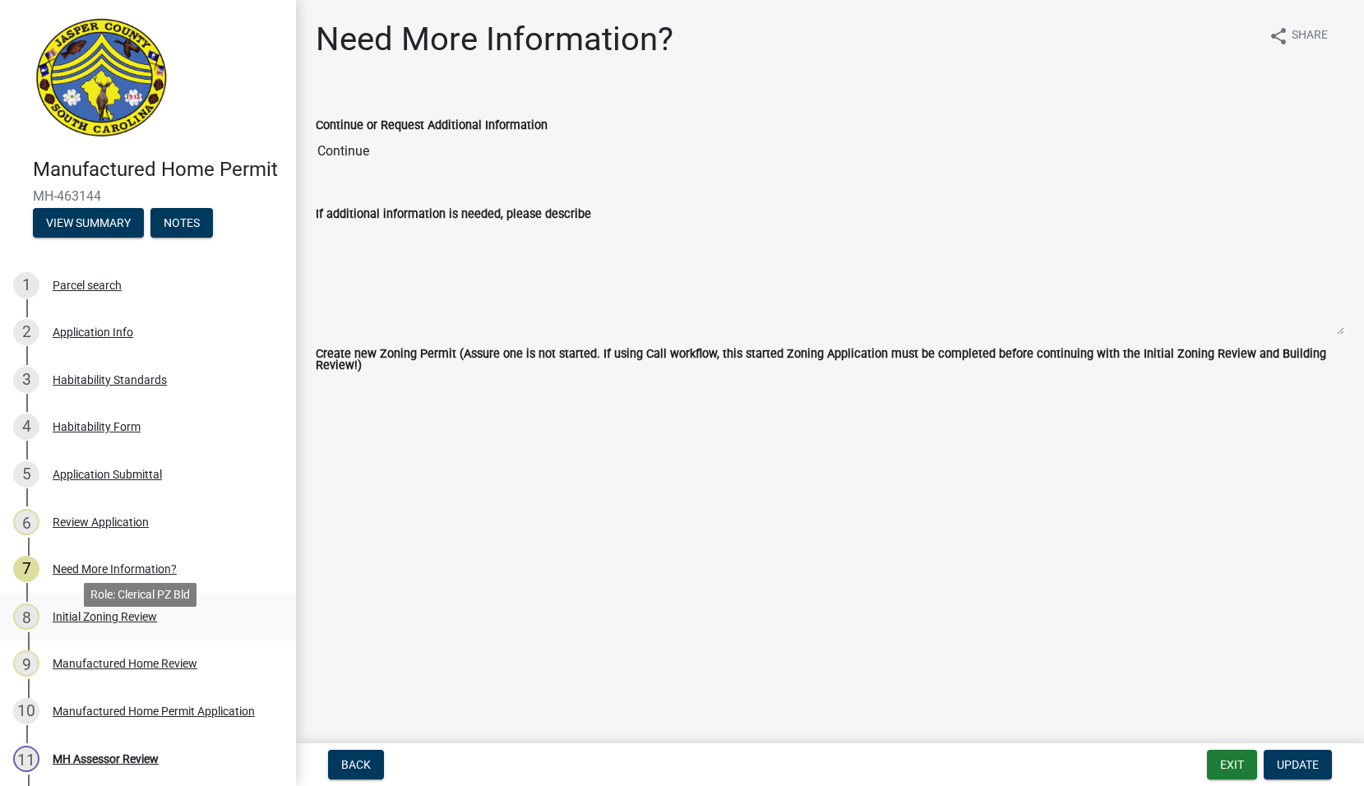
click at [97, 622] on div "Initial Zoning Review" at bounding box center [105, 617] width 104 height 12
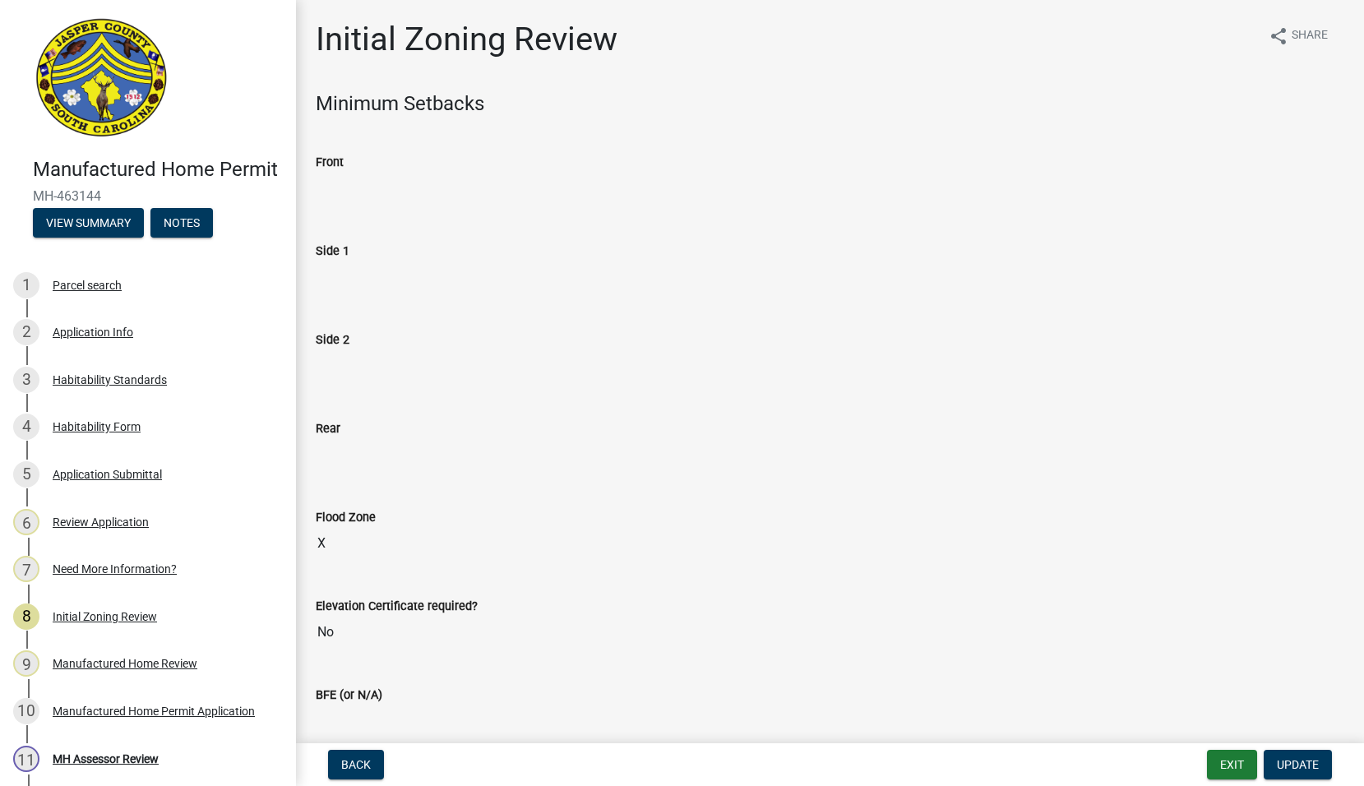
scroll to position [394, 0]
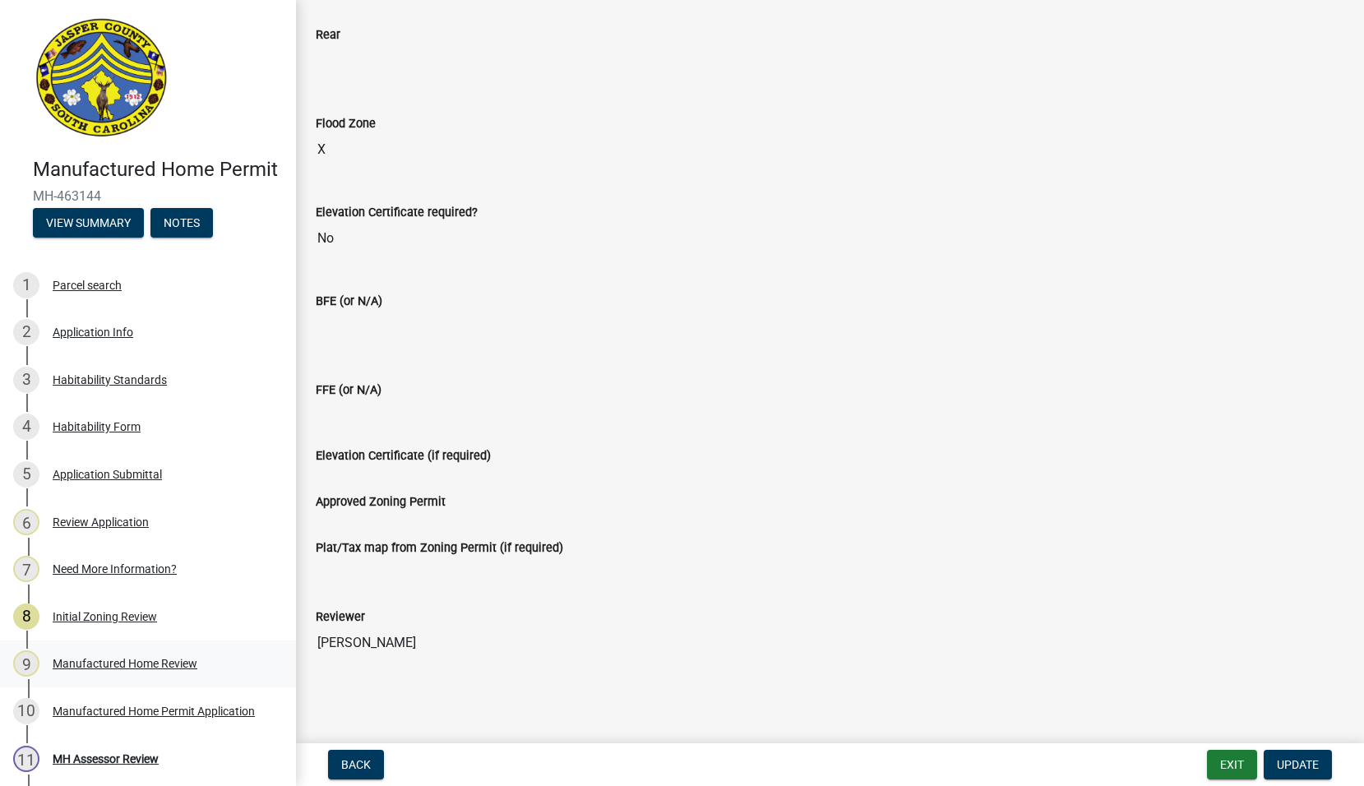
click at [107, 669] on div "Manufactured Home Review" at bounding box center [125, 664] width 145 height 12
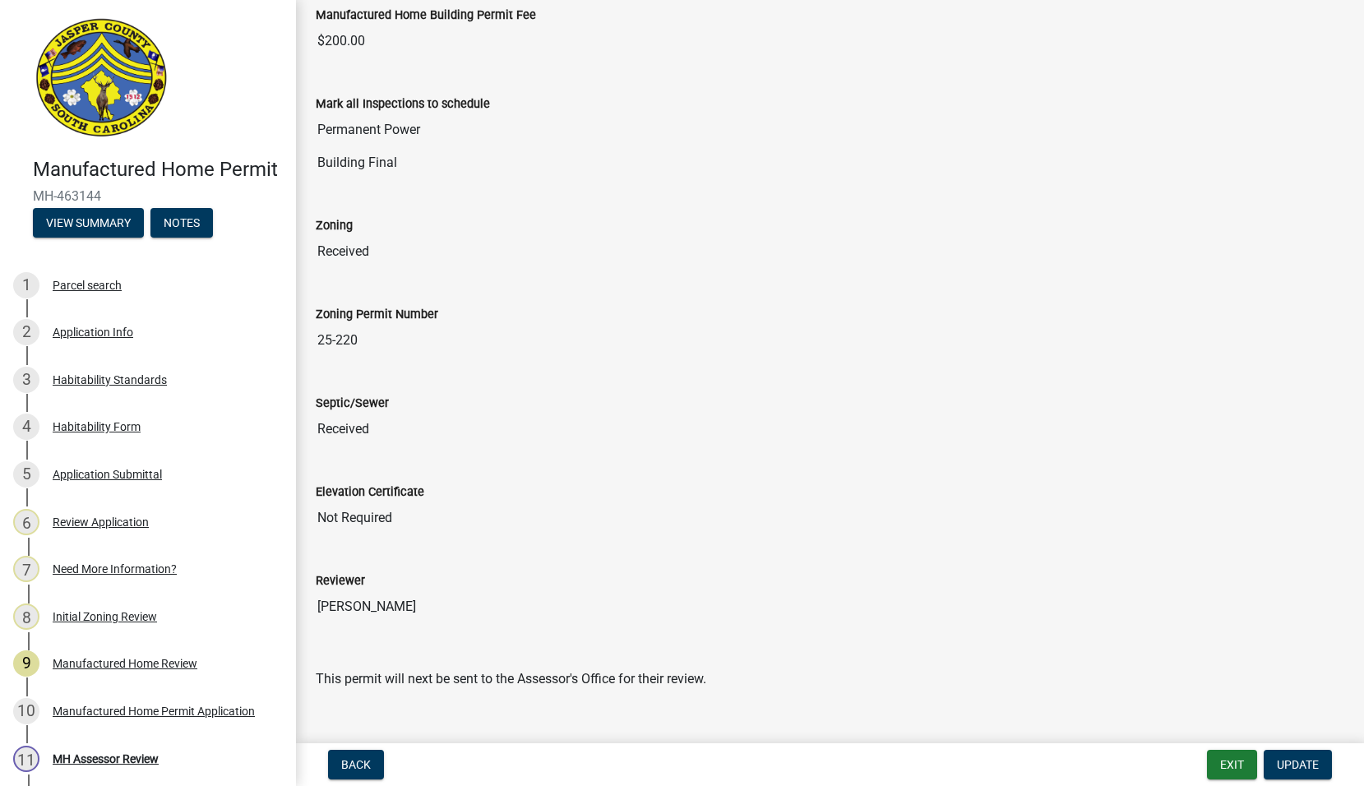
scroll to position [296, 0]
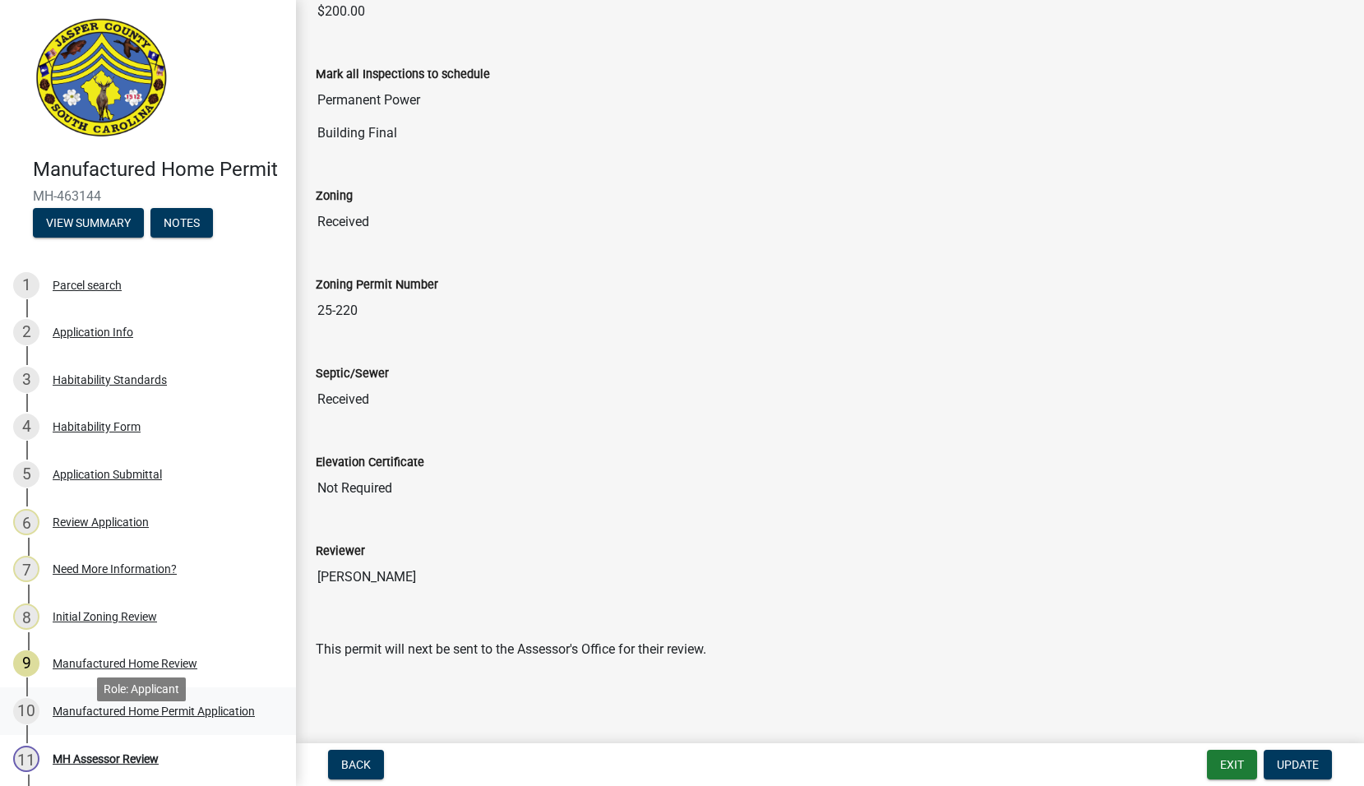
click at [83, 717] on div "Manufactured Home Permit Application" at bounding box center [154, 711] width 202 height 12
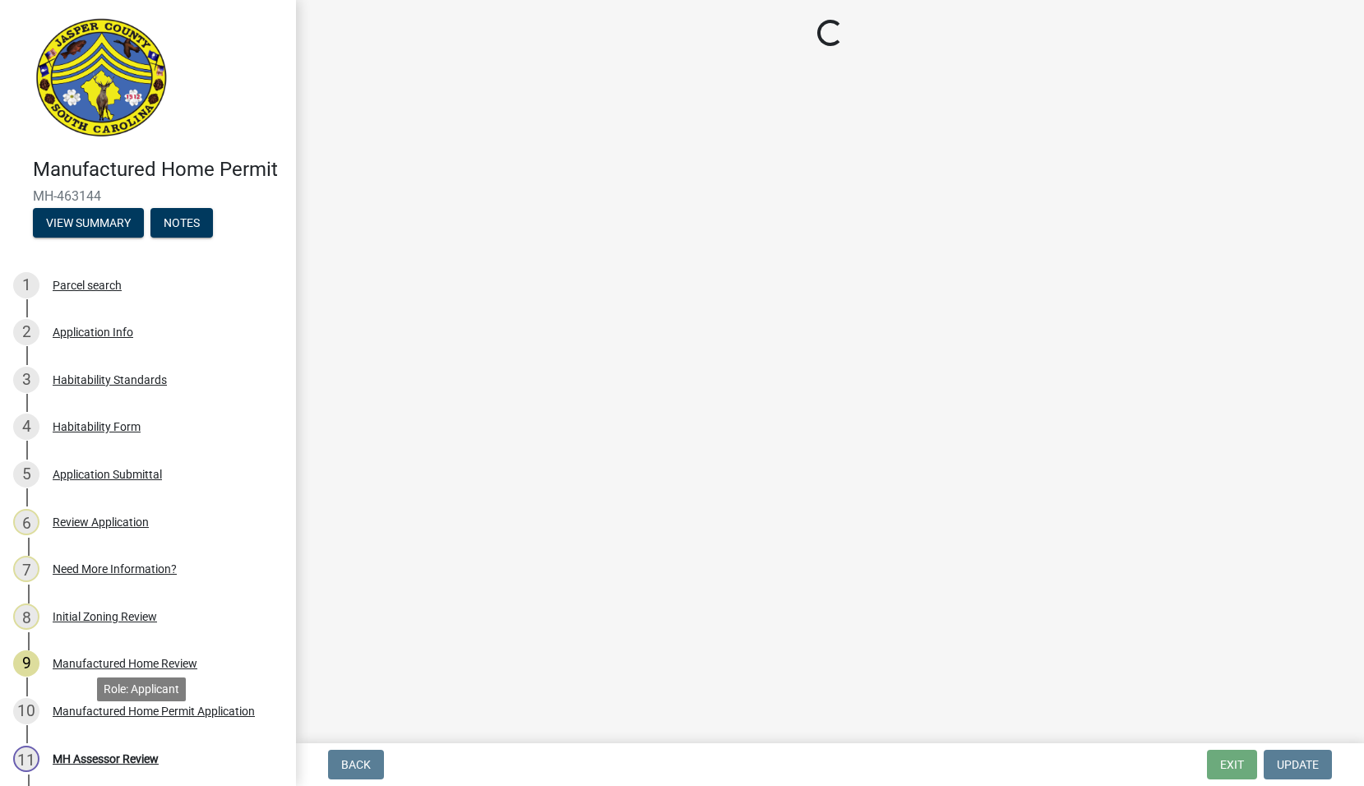
scroll to position [0, 0]
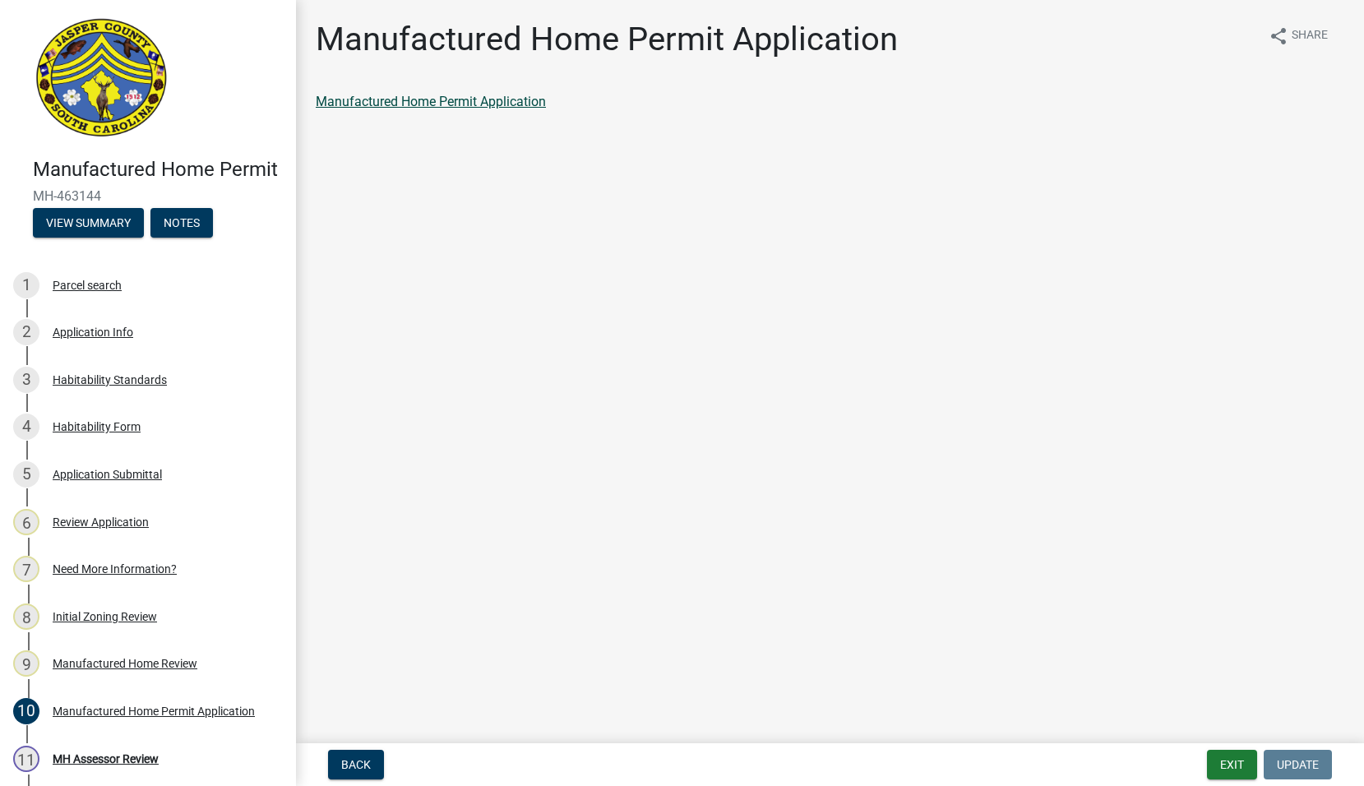
click at [442, 104] on link "Manufactured Home Permit Application" at bounding box center [431, 102] width 230 height 16
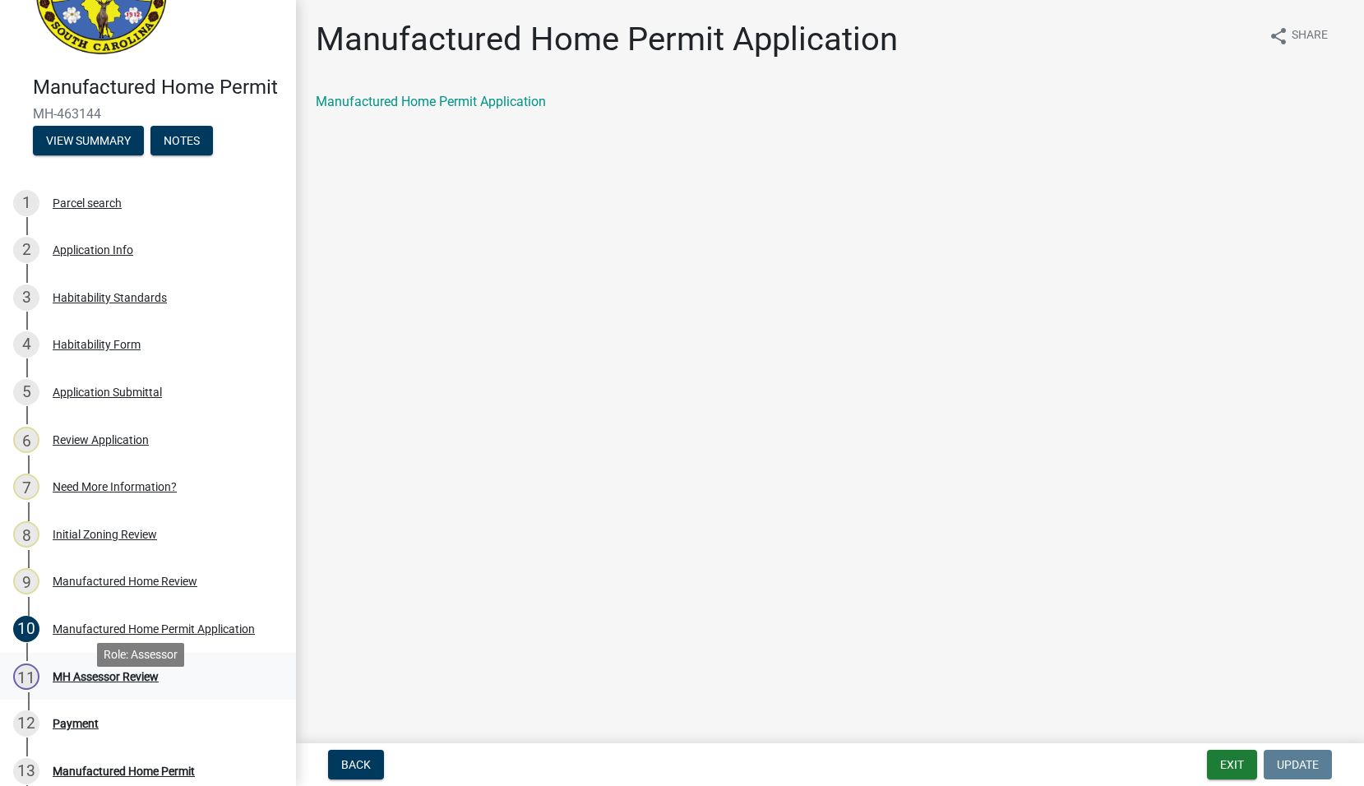
click at [135, 682] on div "MH Assessor Review" at bounding box center [106, 677] width 106 height 12
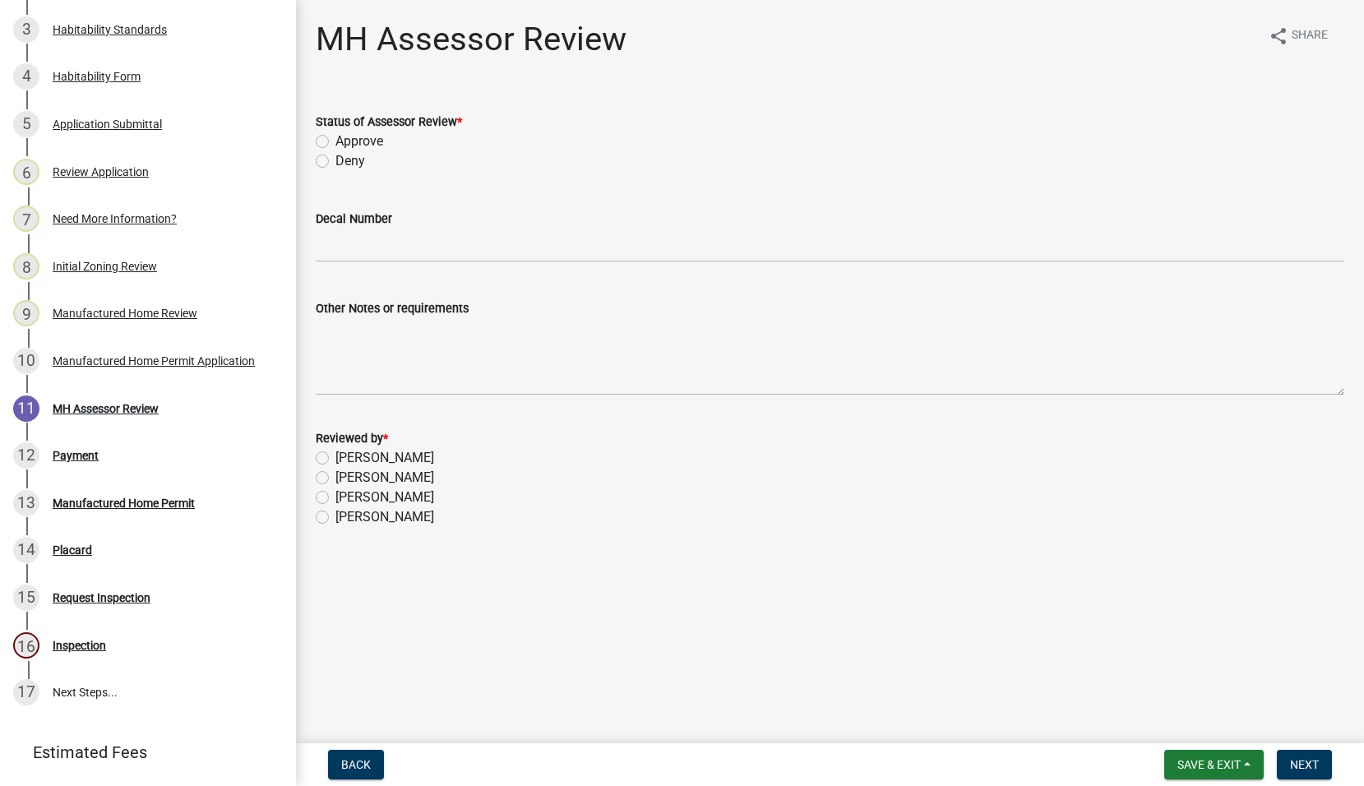
scroll to position [478, 0]
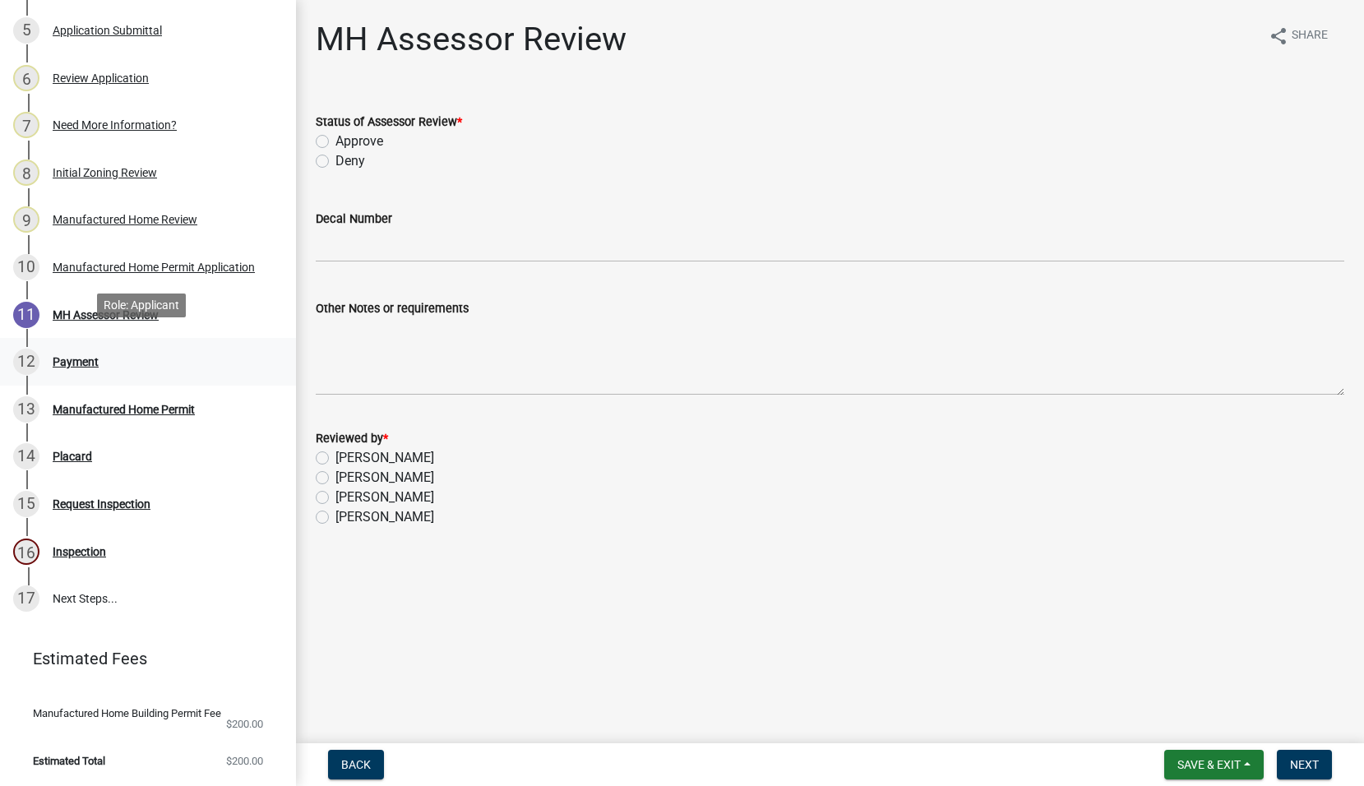
click at [82, 356] on div "Payment" at bounding box center [76, 362] width 46 height 12
click at [180, 404] on div "Manufactured Home Permit" at bounding box center [124, 410] width 142 height 12
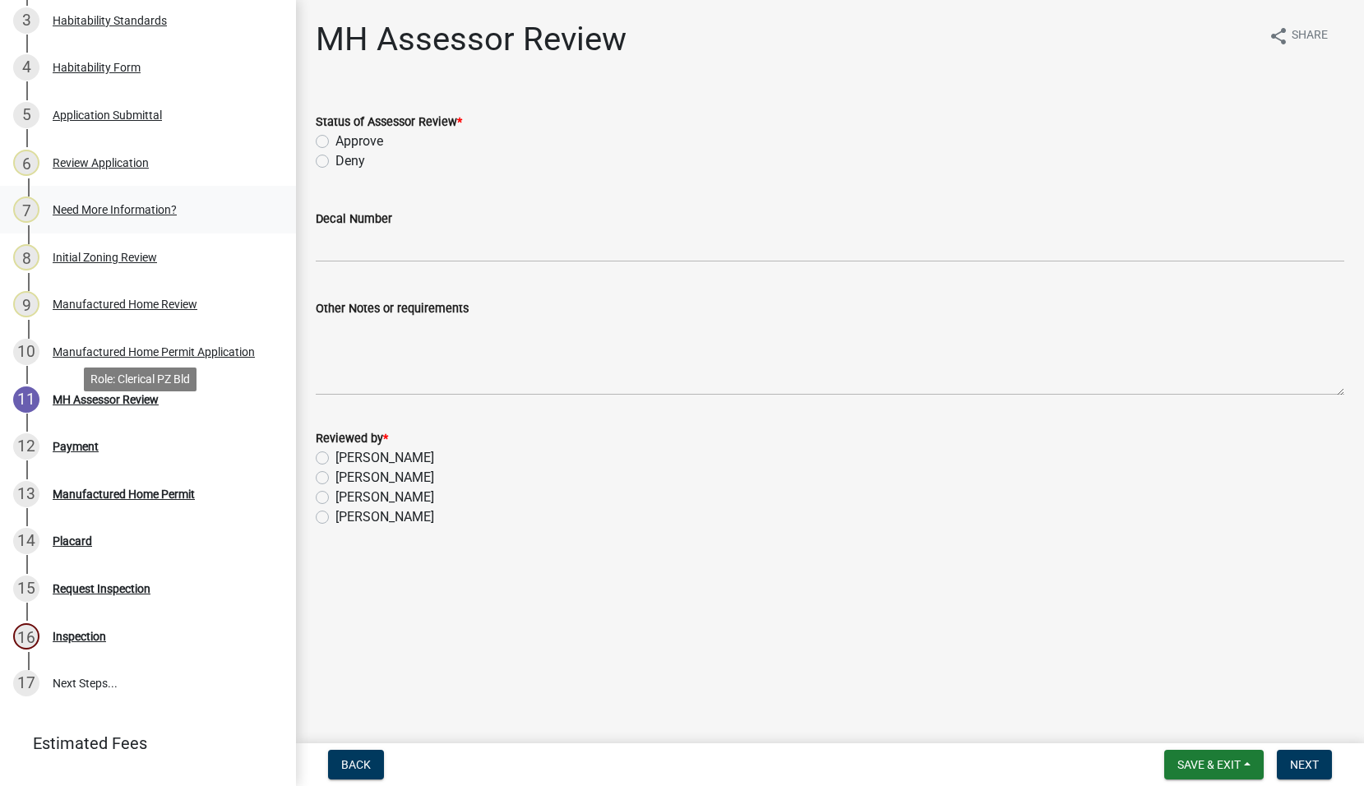
scroll to position [150, 0]
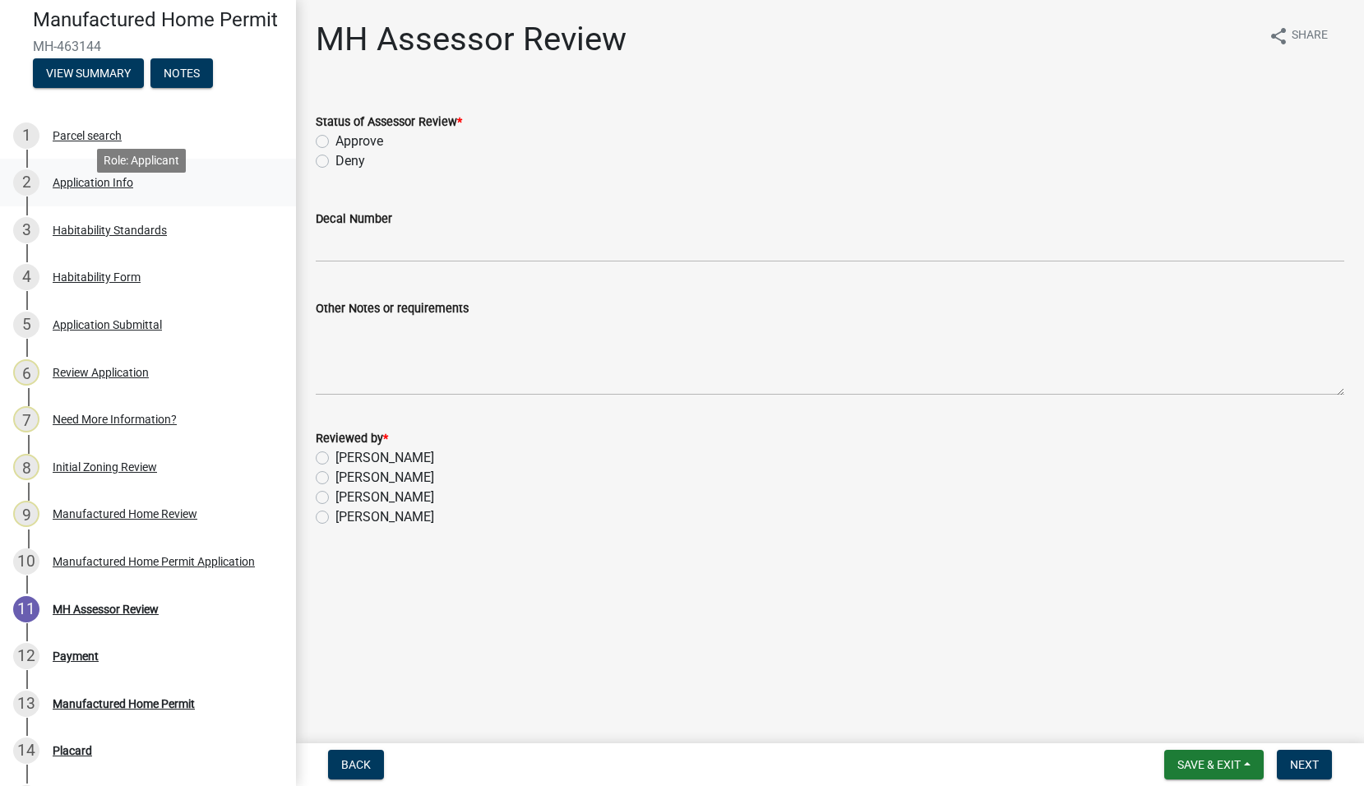
click at [102, 188] on div "Application Info" at bounding box center [93, 183] width 81 height 12
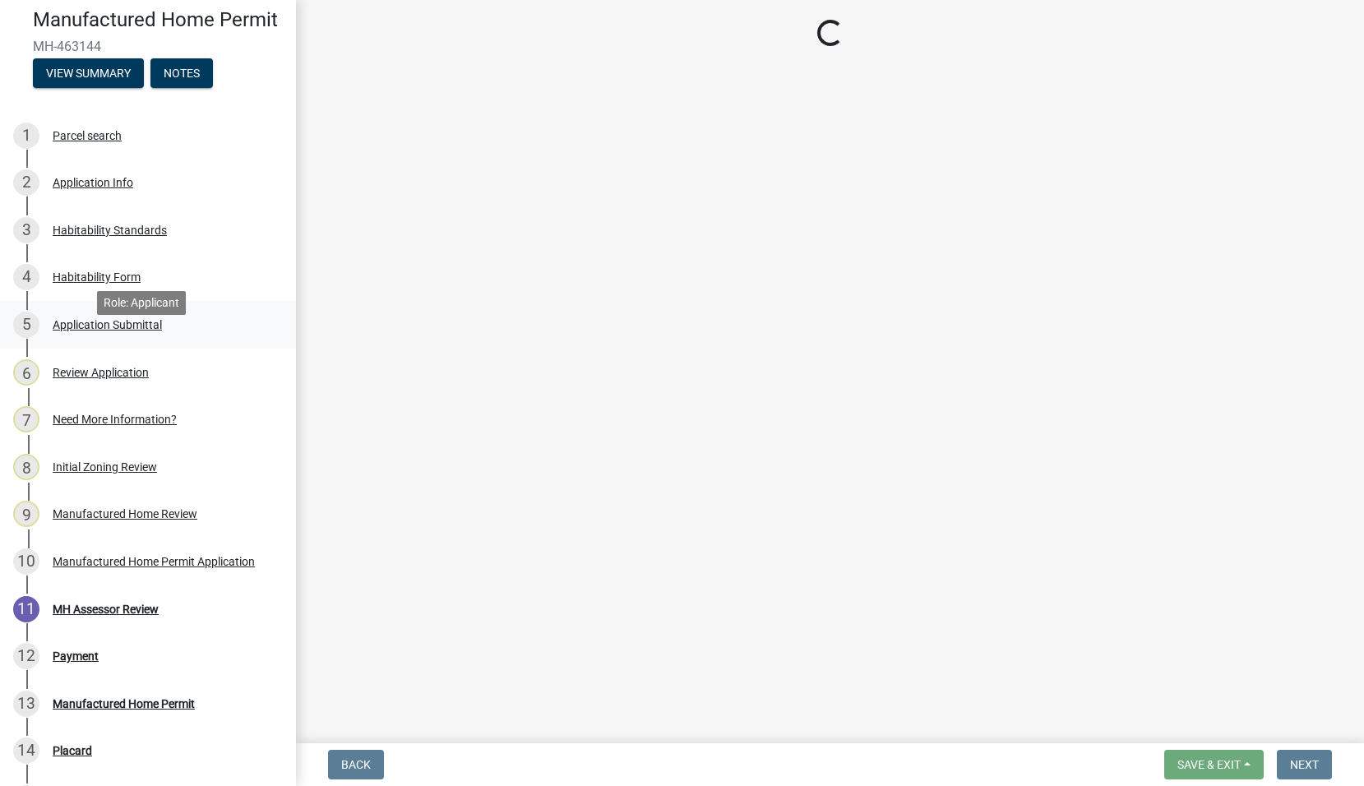
click at [132, 331] on div "Application Submittal" at bounding box center [107, 325] width 109 height 12
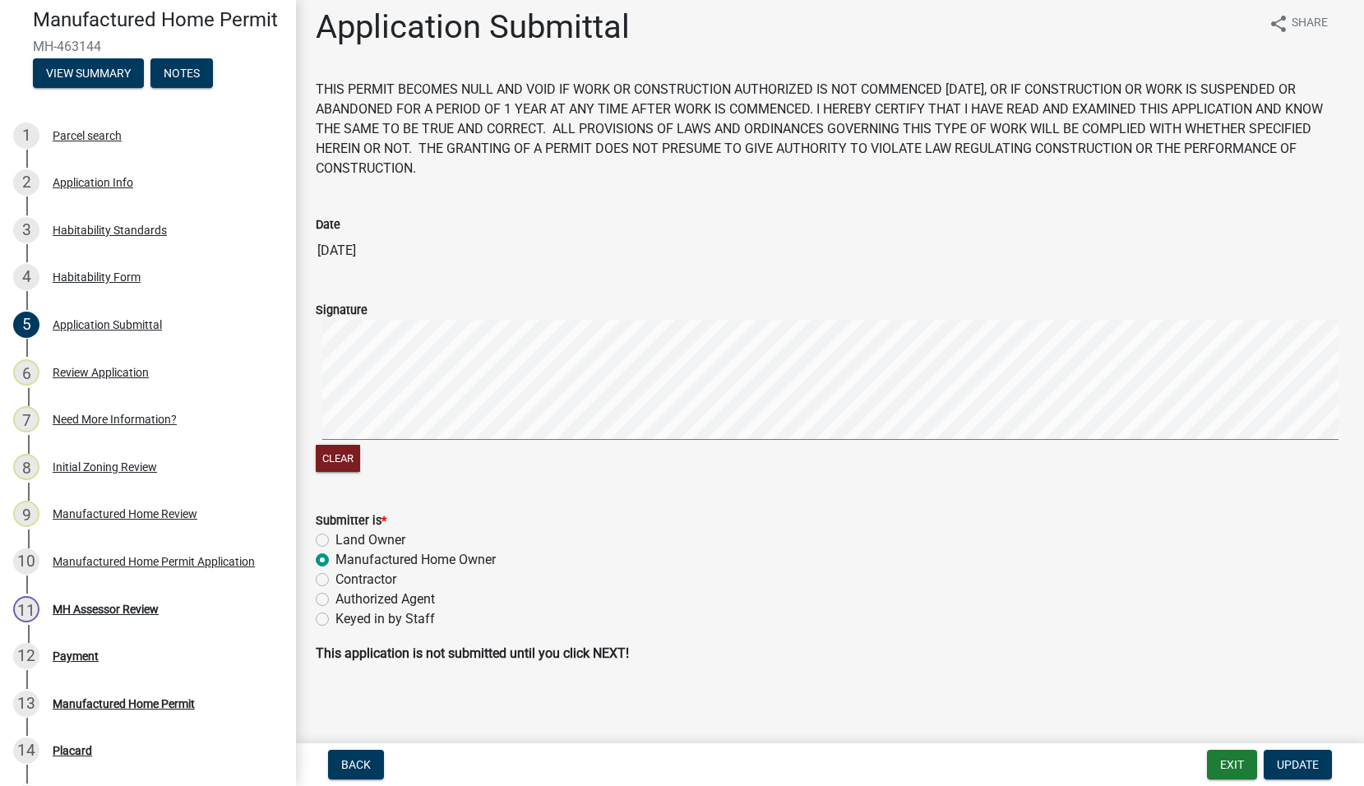
scroll to position [16, 0]
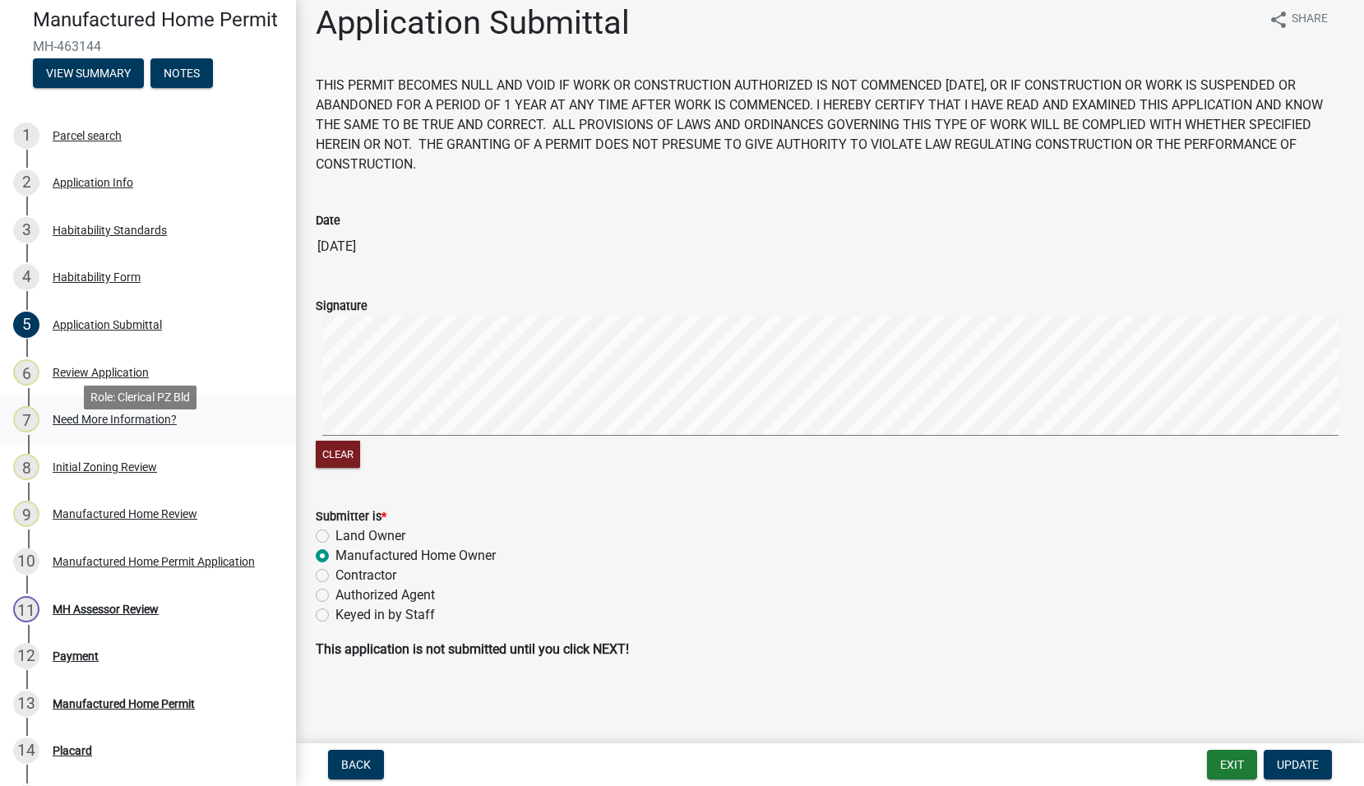
click at [97, 425] on div "Need More Information?" at bounding box center [115, 420] width 124 height 12
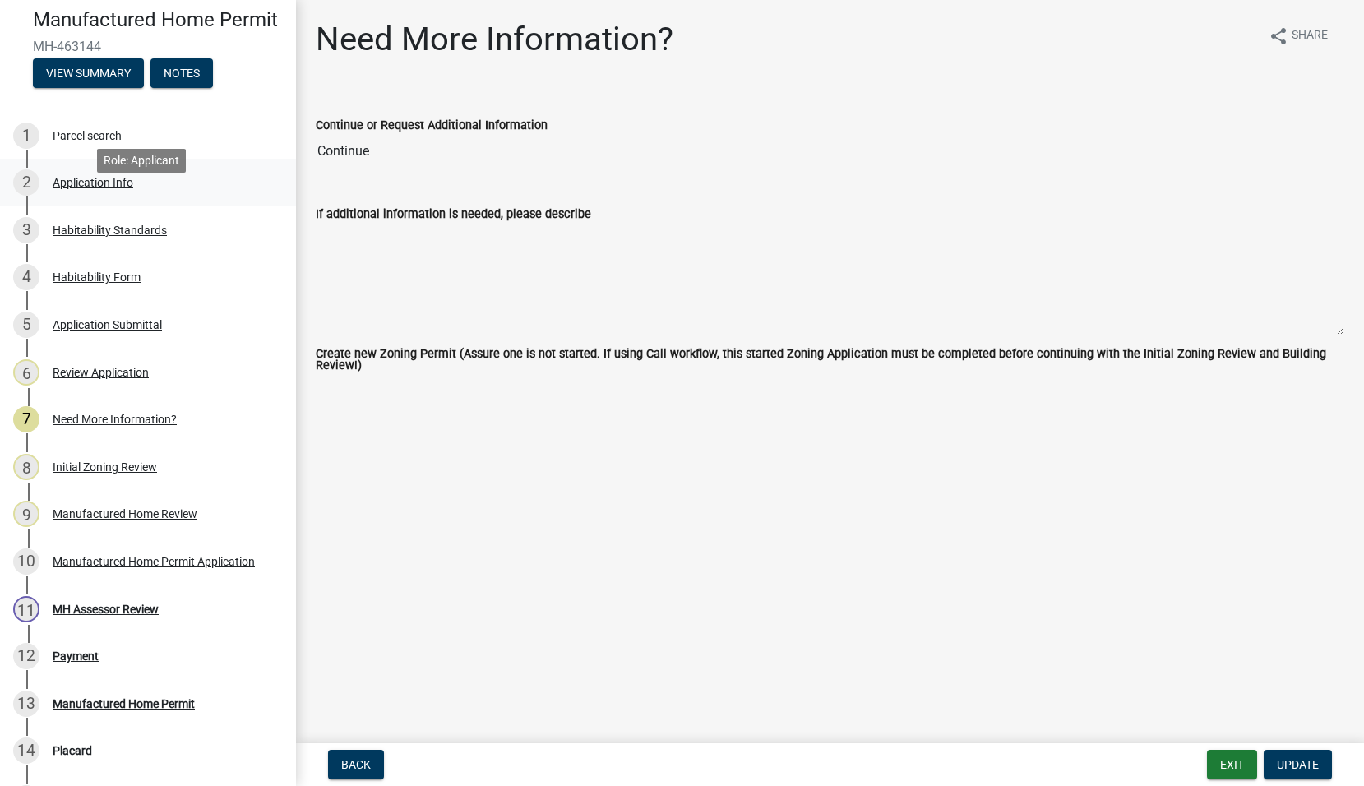
click at [113, 188] on div "Application Info" at bounding box center [93, 183] width 81 height 12
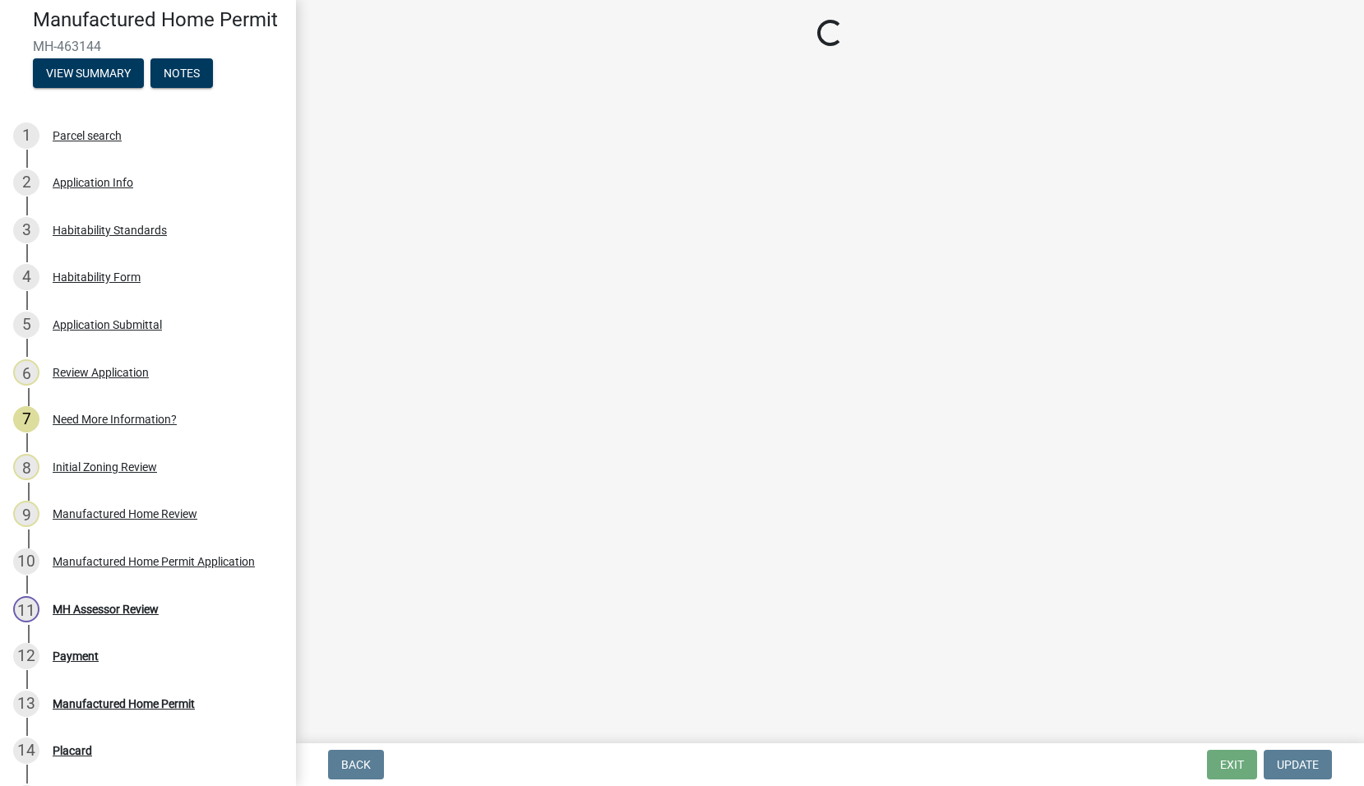
select select "00748aa1-56c2-4786-b7ff-9b3cb1d8d455"
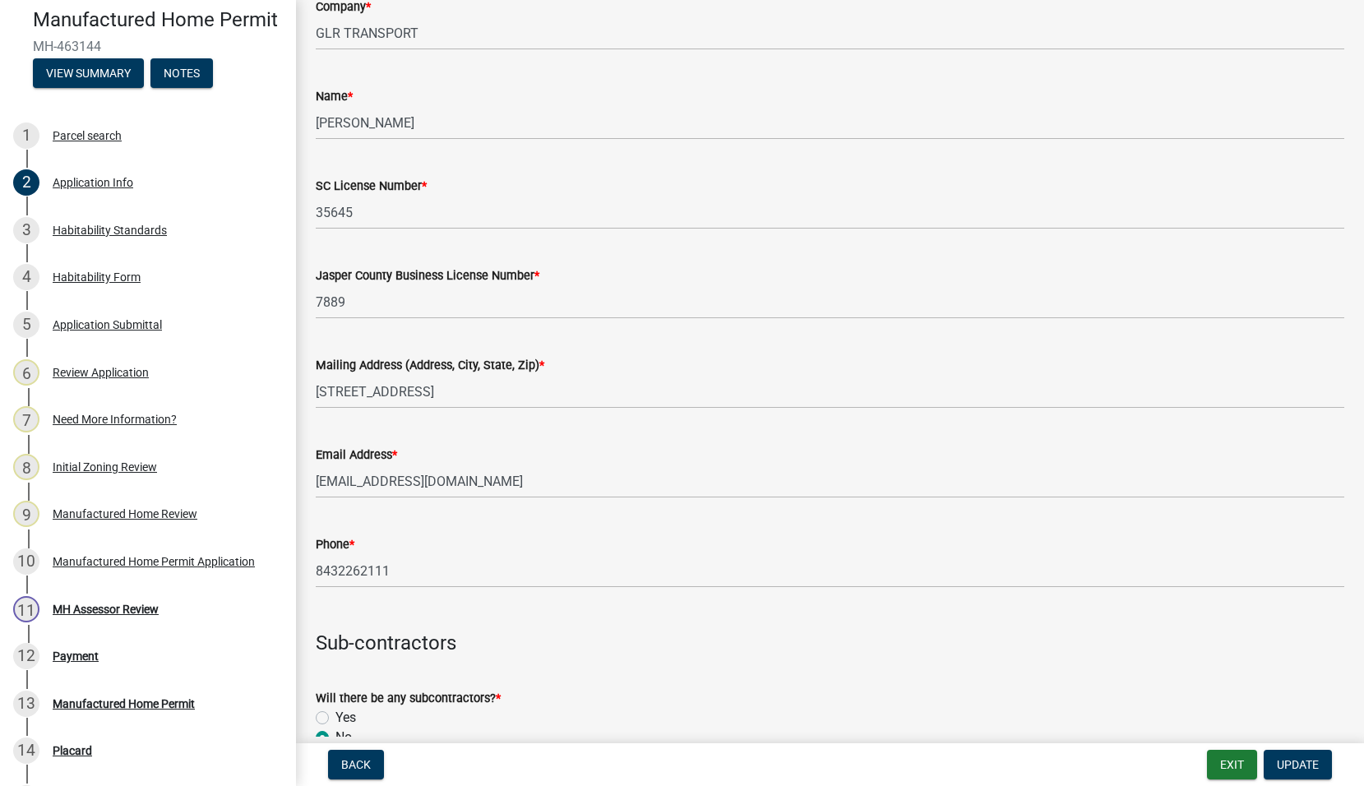
scroll to position [3864, 0]
